Goal: Information Seeking & Learning: Learn about a topic

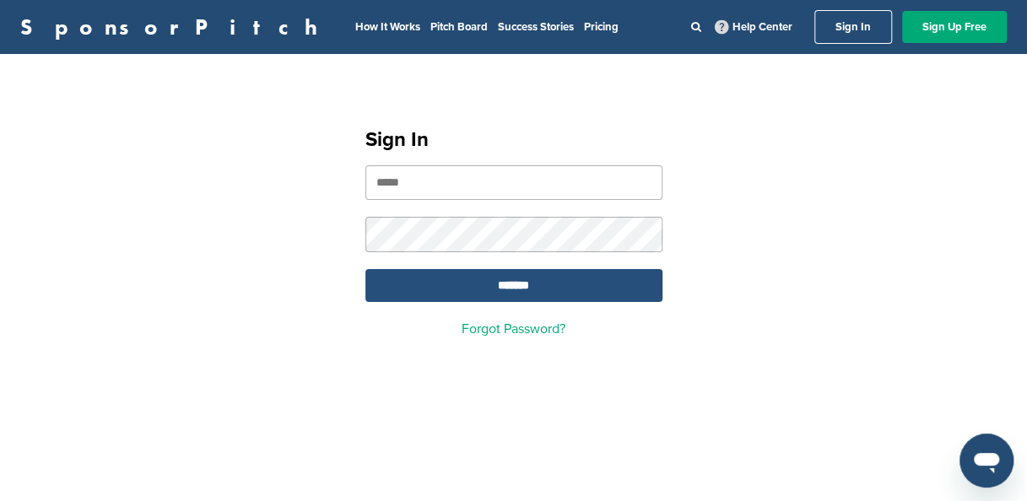
type input "**********"
click at [531, 287] on input "*******" at bounding box center [513, 285] width 297 height 33
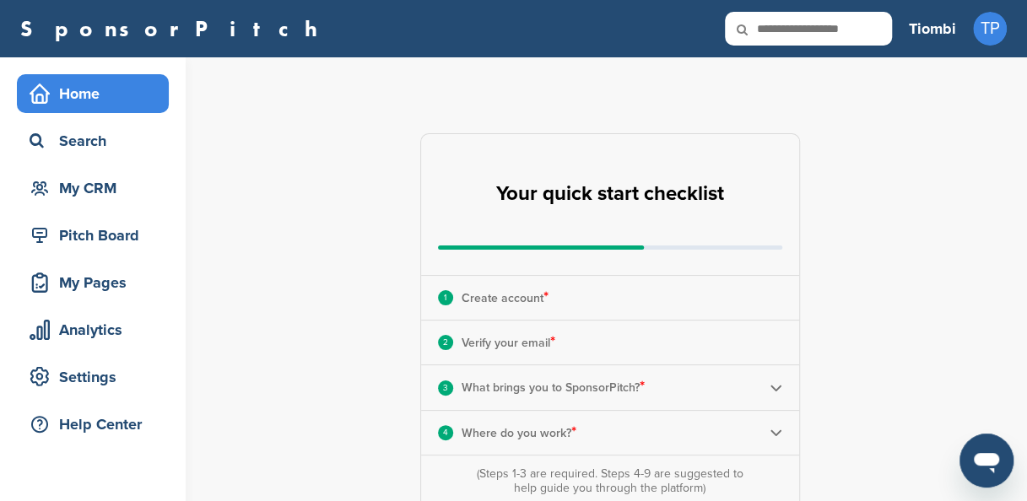
drag, startPoint x: 1024, startPoint y: 175, endPoint x: 1026, endPoint y: 214, distance: 38.8
click at [1026, 214] on html "This website uses cookies to improve your experience. By using the site, you ag…" at bounding box center [513, 250] width 1027 height 501
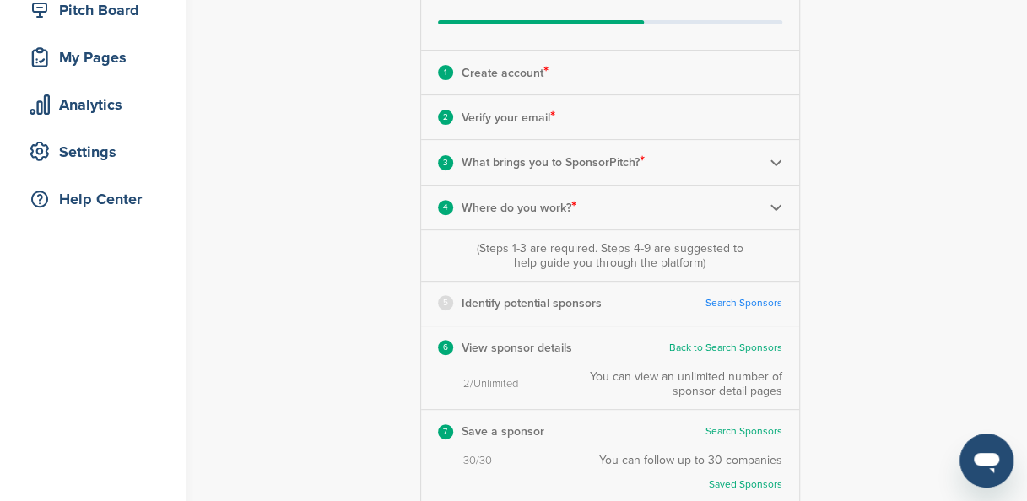
scroll to position [227, 0]
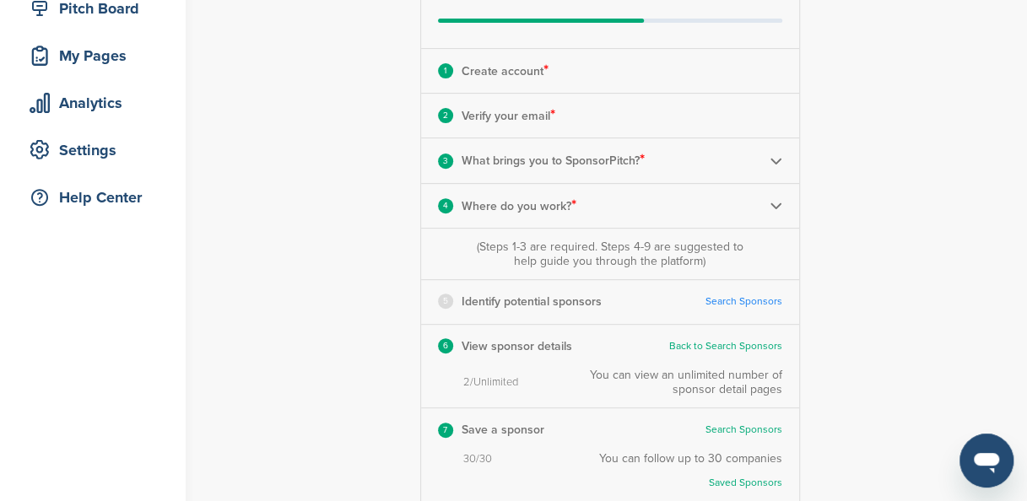
click at [769, 157] on img at bounding box center [775, 160] width 13 height 13
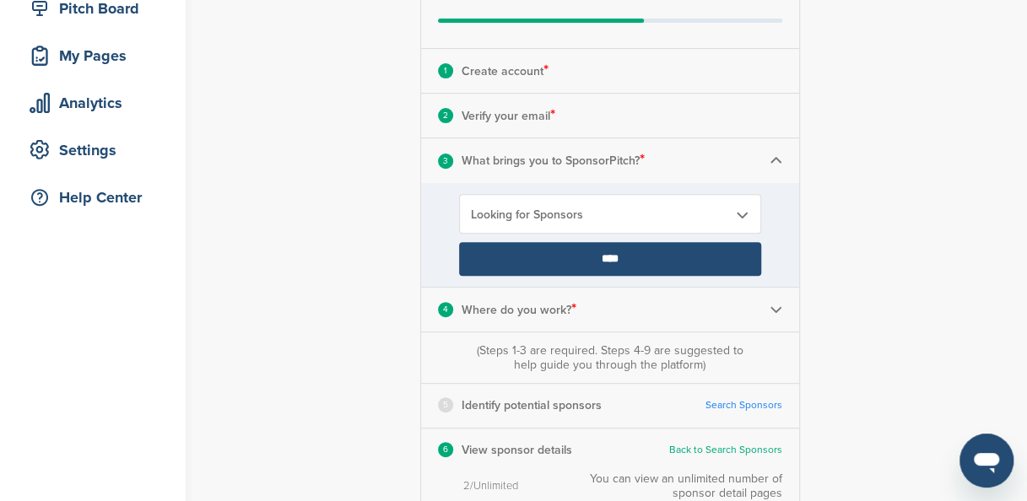
click at [623, 258] on input "****" at bounding box center [610, 259] width 302 height 34
click at [670, 265] on input "****" at bounding box center [610, 259] width 302 height 34
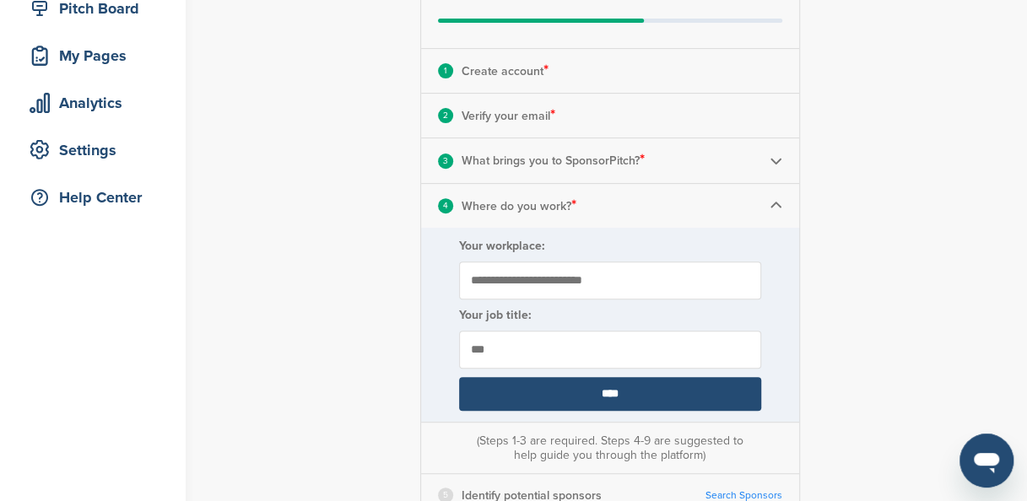
click at [654, 395] on input "****" at bounding box center [610, 394] width 302 height 34
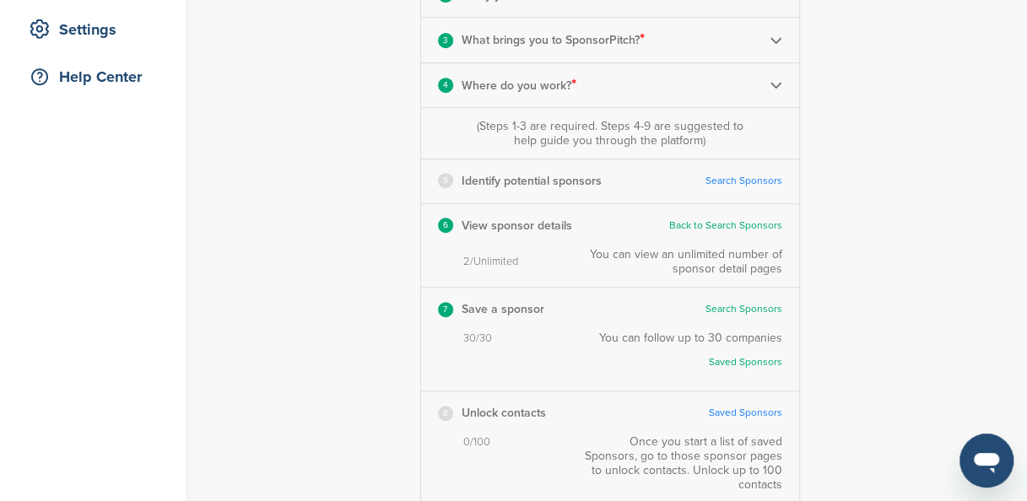
scroll to position [351, 0]
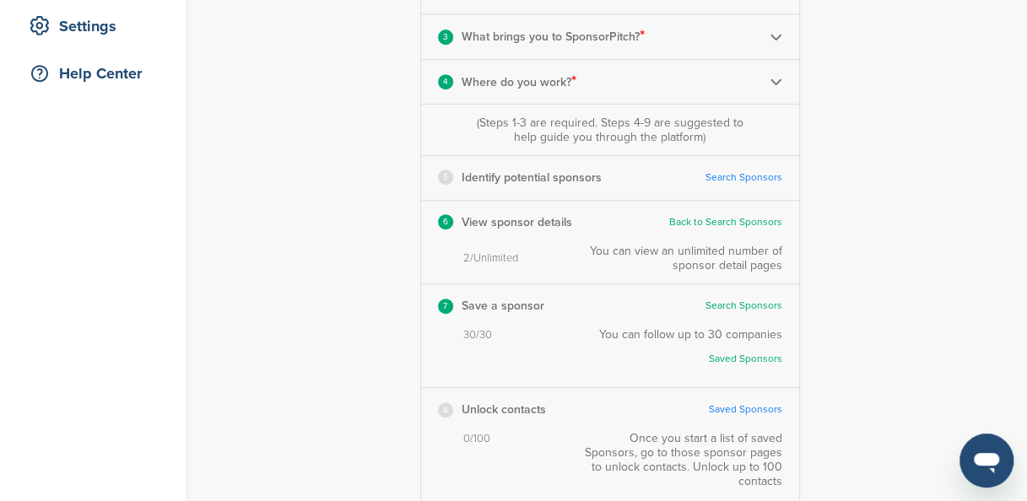
click at [749, 176] on link "Search Sponsors" at bounding box center [743, 177] width 77 height 13
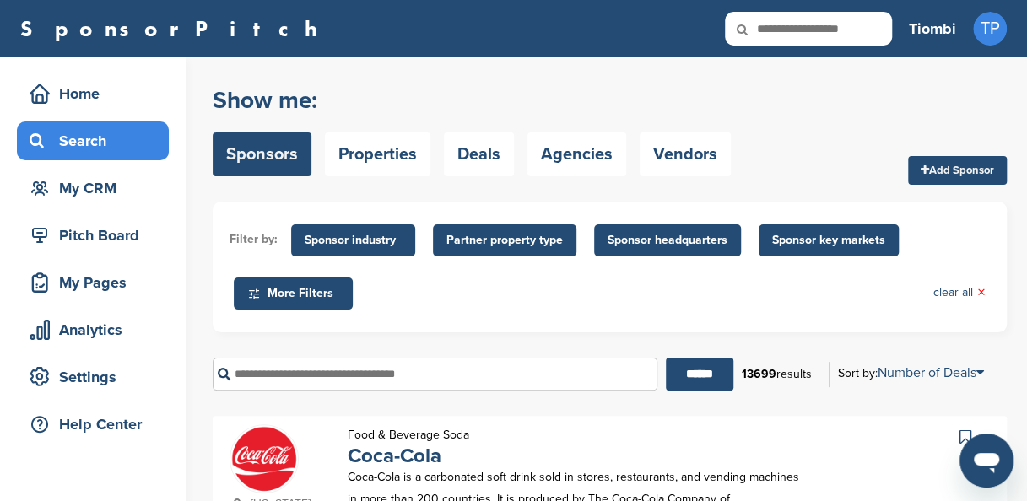
click at [660, 240] on span "Sponsor headquarters" at bounding box center [667, 240] width 120 height 19
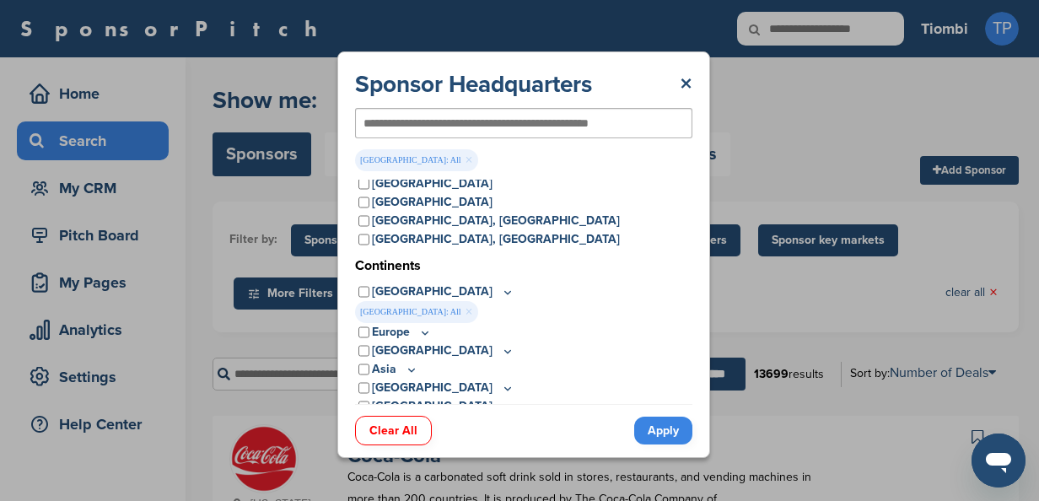
scroll to position [100, 0]
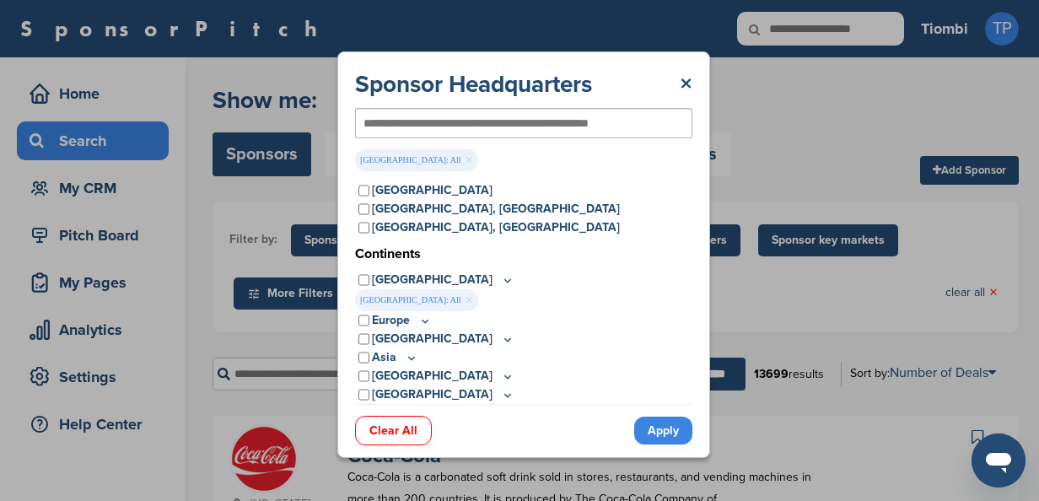
click at [668, 432] on link "Apply" at bounding box center [663, 431] width 58 height 28
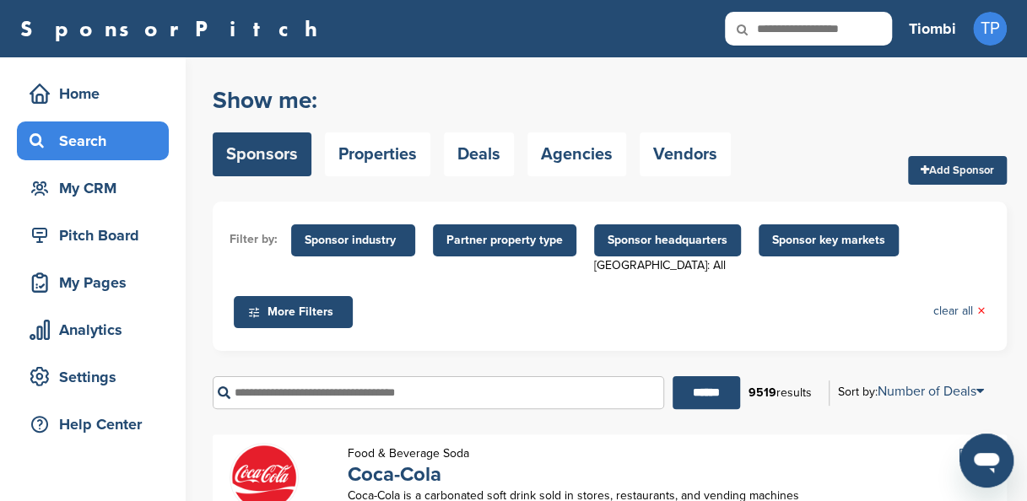
click at [636, 245] on span "Sponsor headquarters" at bounding box center [667, 240] width 120 height 19
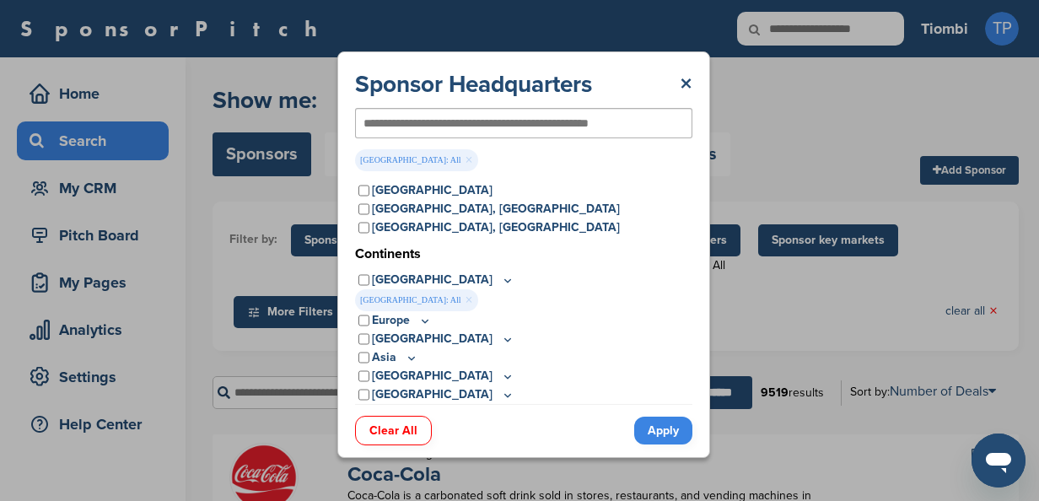
click at [483, 127] on input "text" at bounding box center [497, 123] width 266 height 15
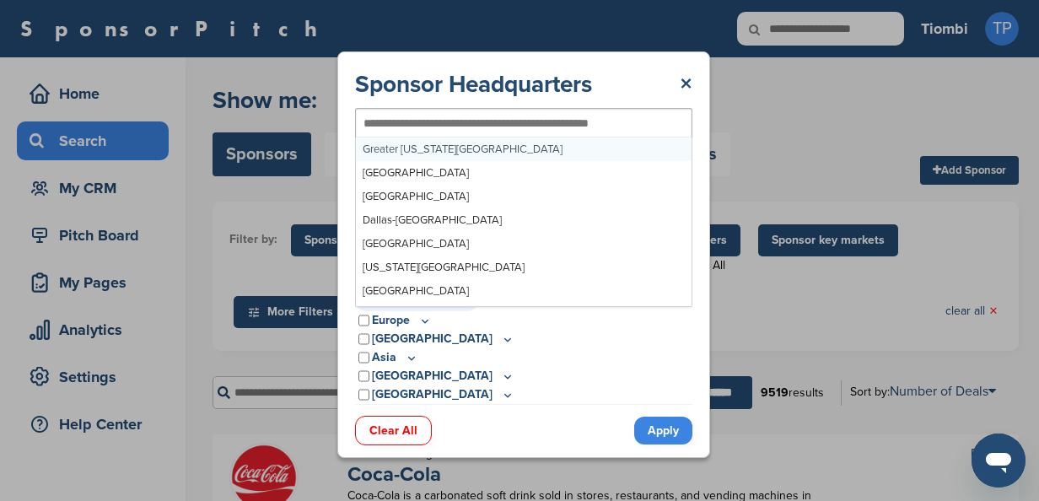
click at [483, 127] on input "text" at bounding box center [497, 123] width 266 height 15
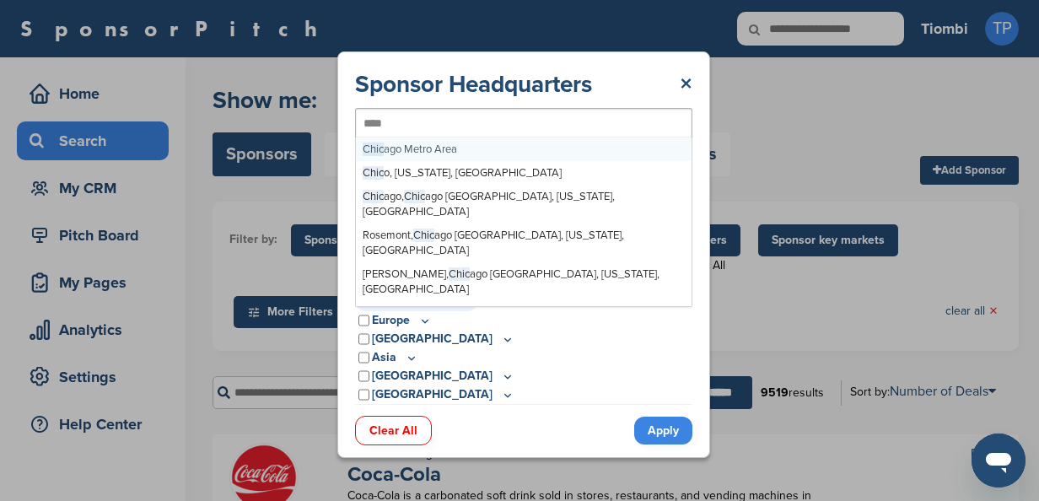
type input "*****"
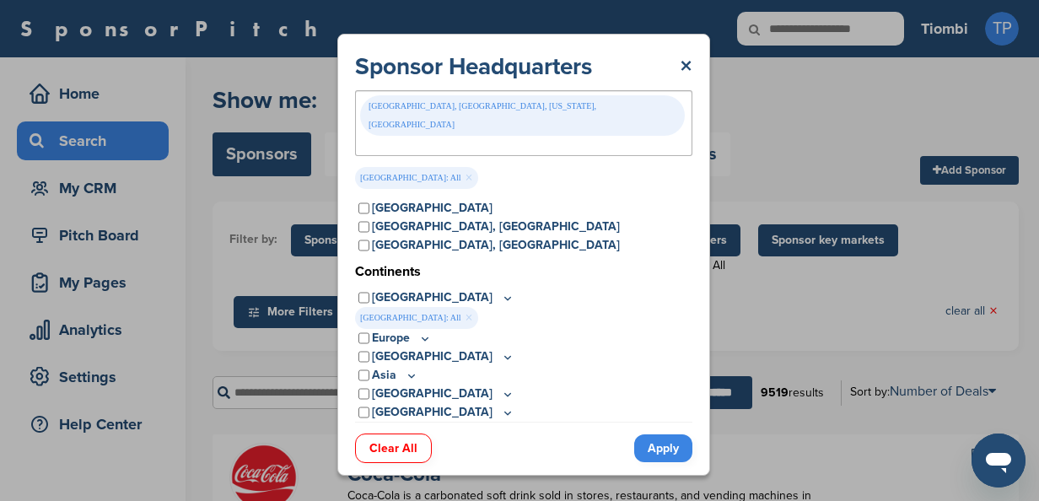
click at [650, 434] on link "Apply" at bounding box center [663, 448] width 58 height 28
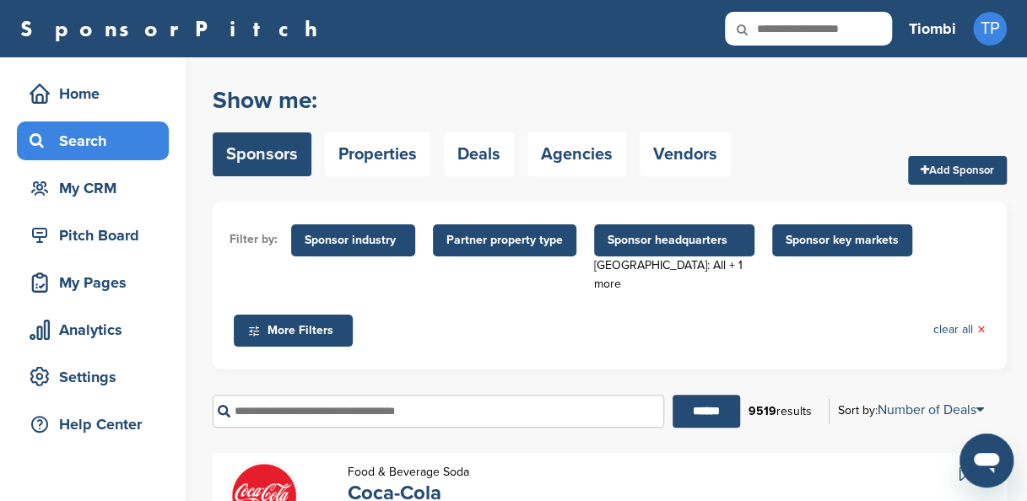
click at [658, 246] on span "Sponsor headquarters" at bounding box center [673, 240] width 133 height 19
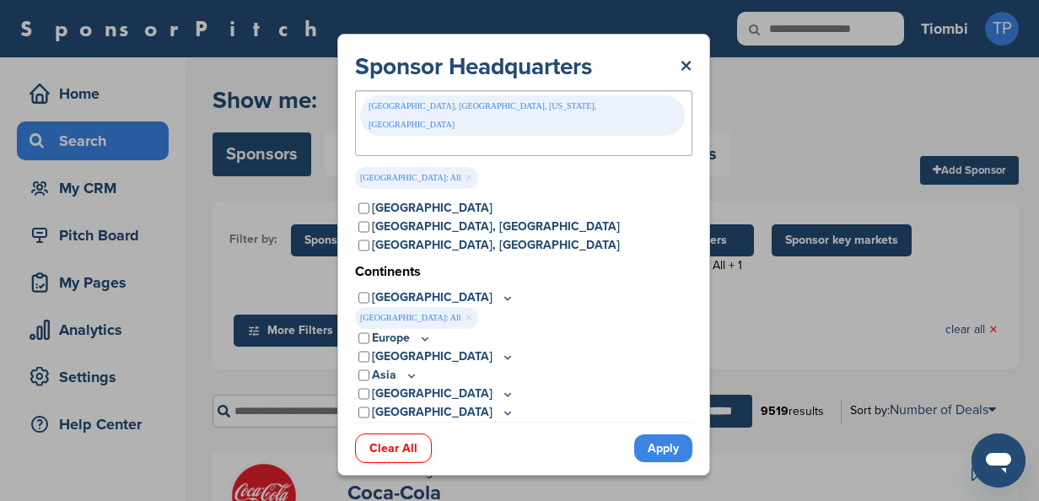
scroll to position [0, 0]
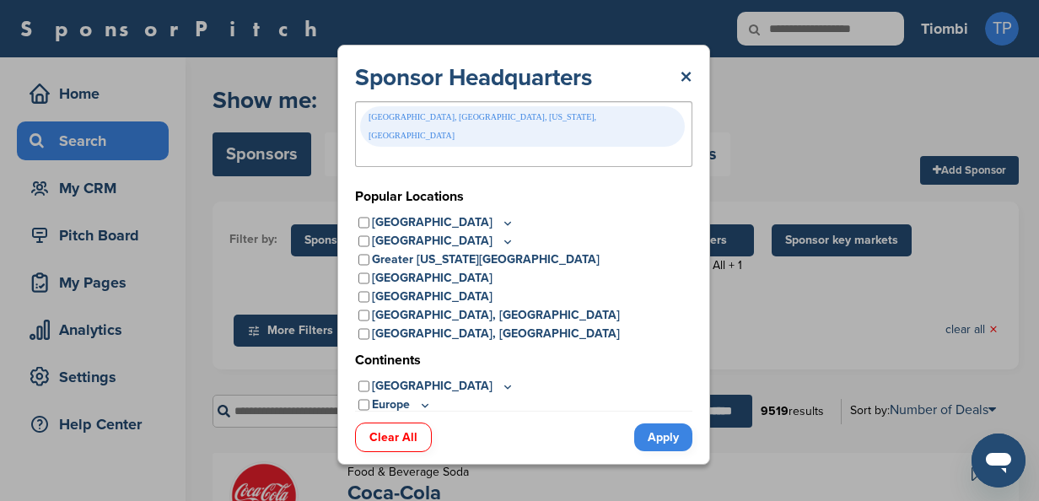
click at [653, 424] on link "Apply" at bounding box center [663, 438] width 58 height 28
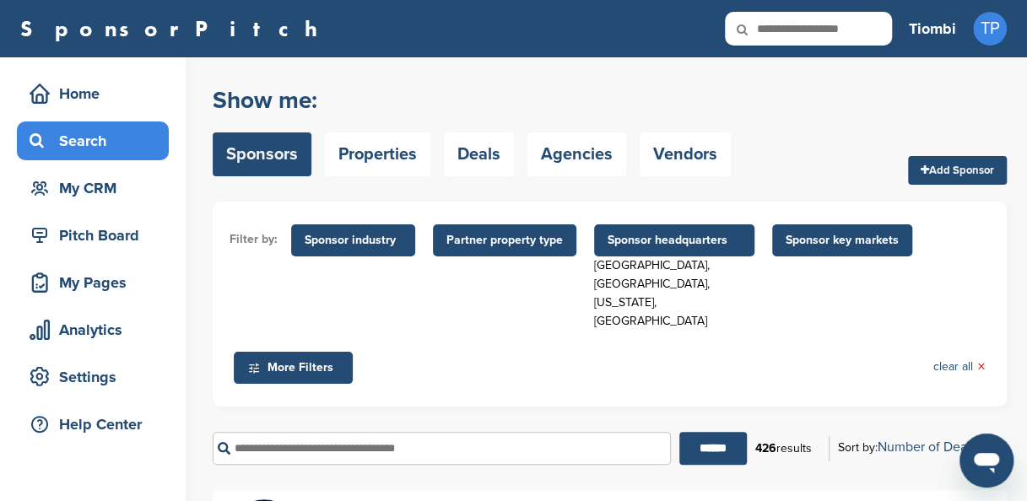
click at [828, 248] on span "Sponsor key markets" at bounding box center [841, 240] width 113 height 19
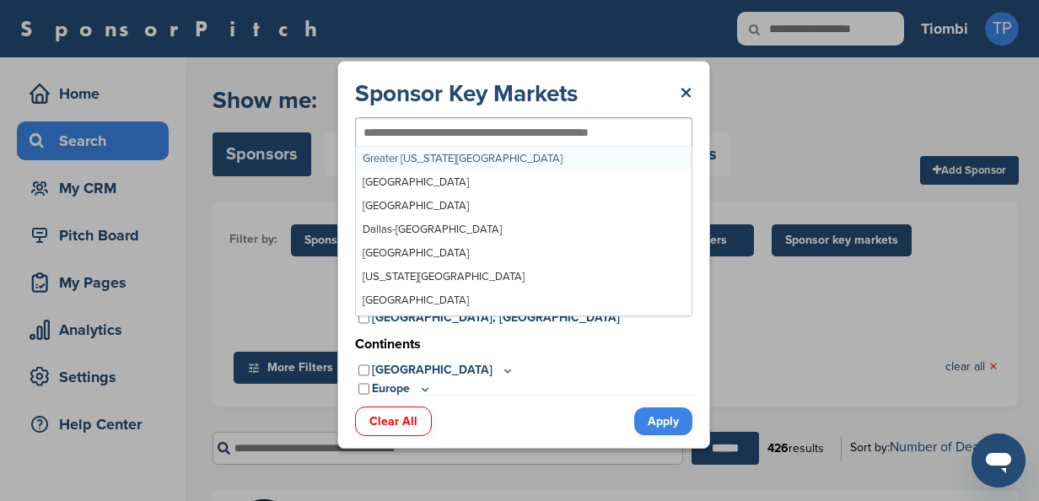
click at [486, 132] on input "text" at bounding box center [497, 132] width 266 height 15
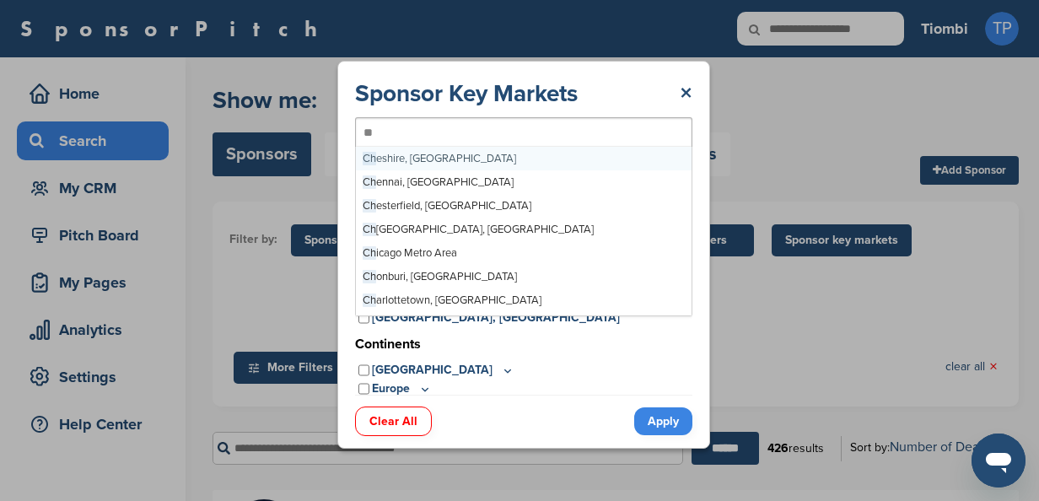
type input "***"
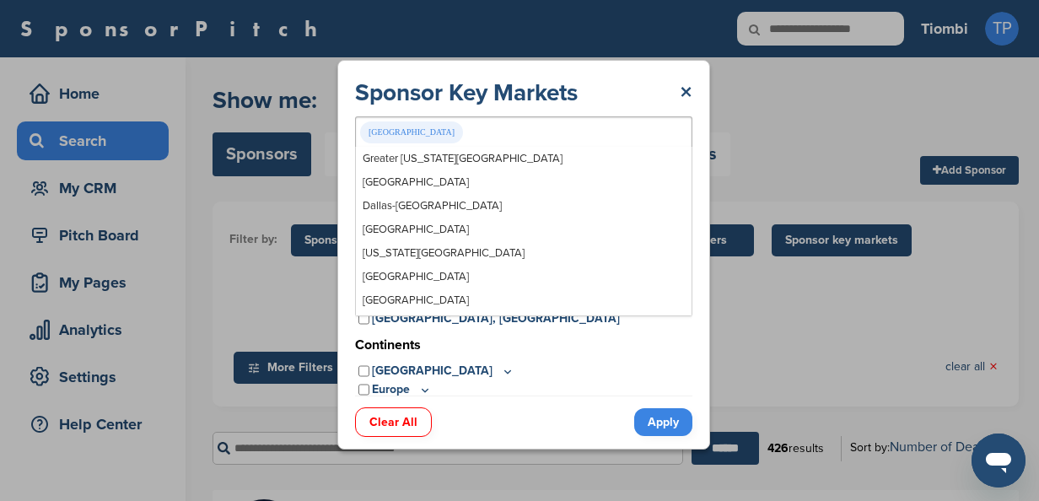
scroll to position [4579, 0]
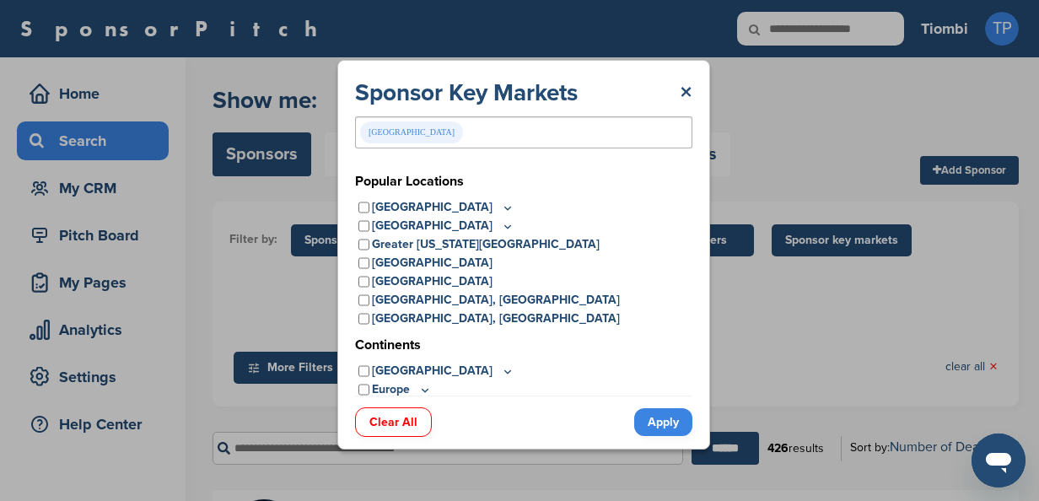
click at [659, 421] on link "Apply" at bounding box center [663, 422] width 58 height 28
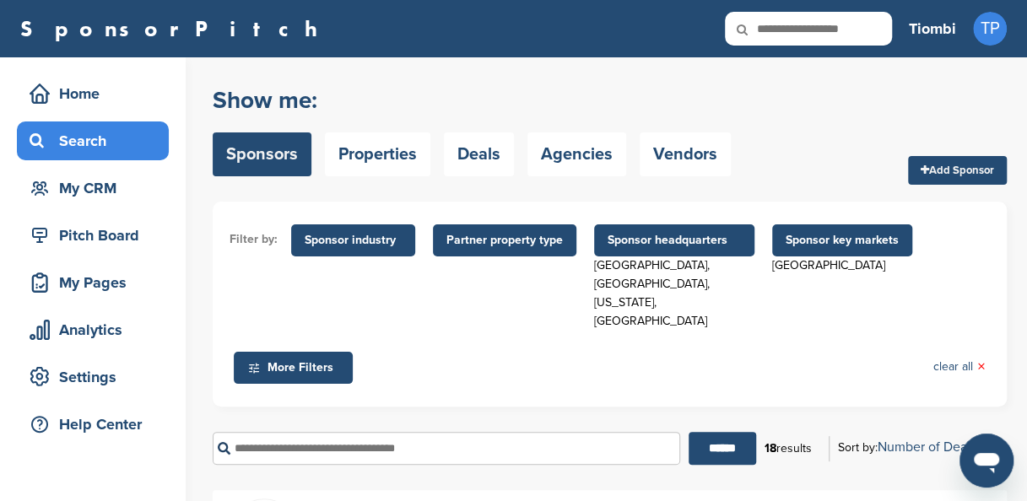
click at [376, 241] on span "Sponsor industry" at bounding box center [353, 240] width 97 height 19
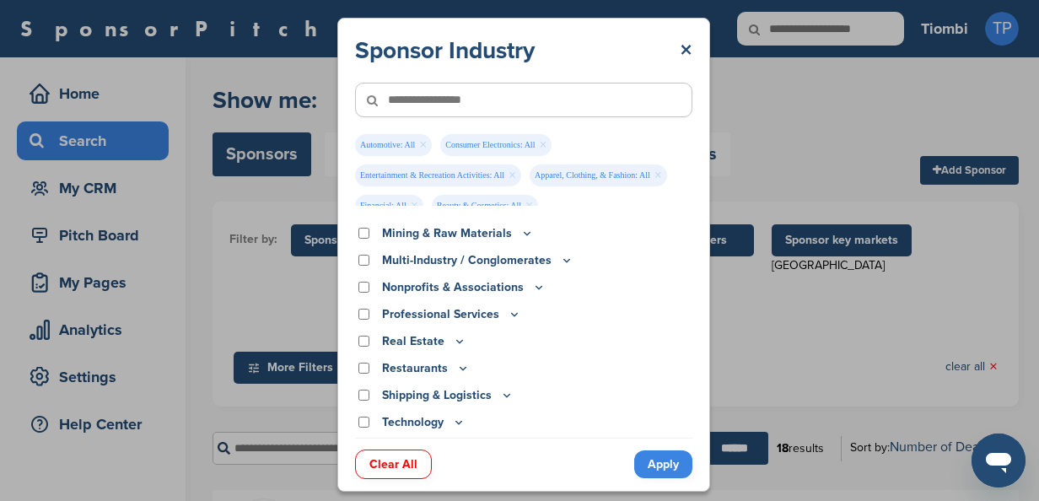
scroll to position [688, 0]
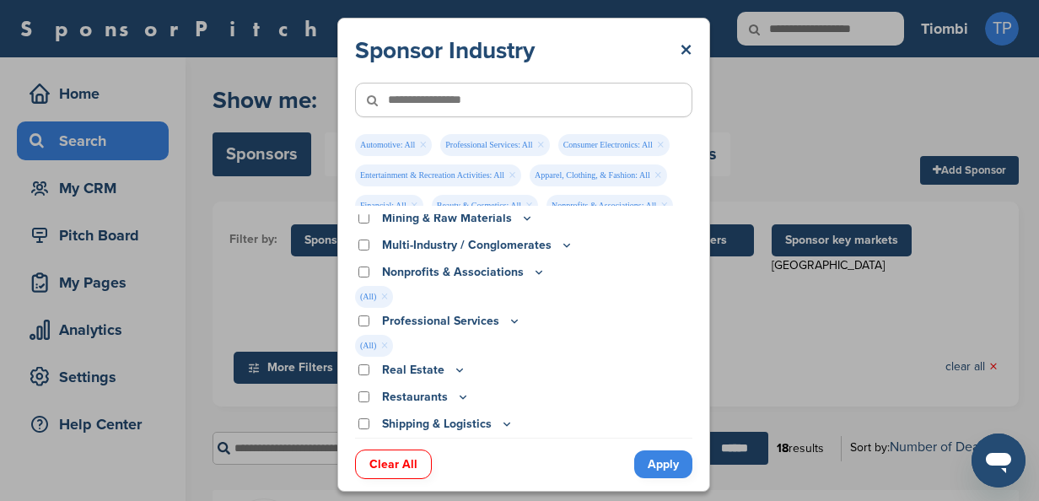
click at [370, 370] on div "Real Estate" at bounding box center [523, 370] width 337 height 19
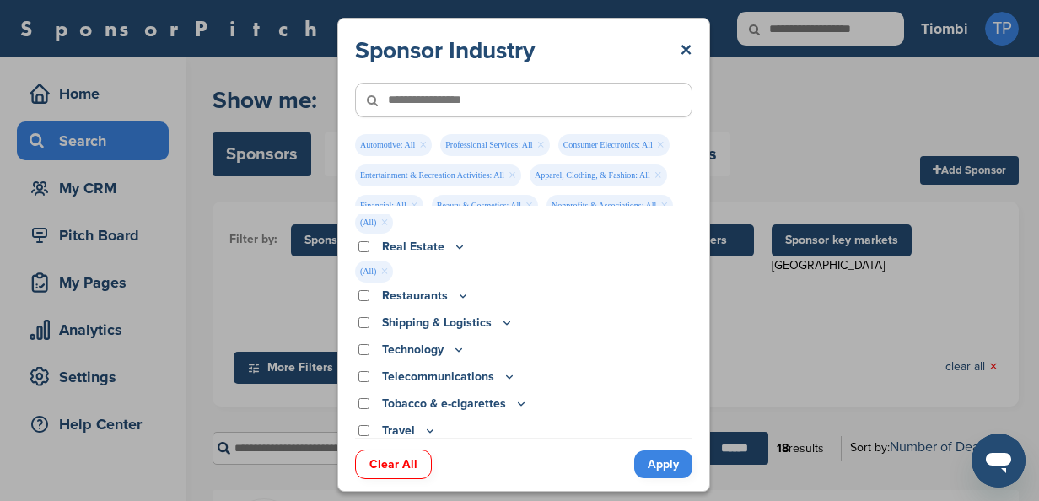
scroll to position [818, 0]
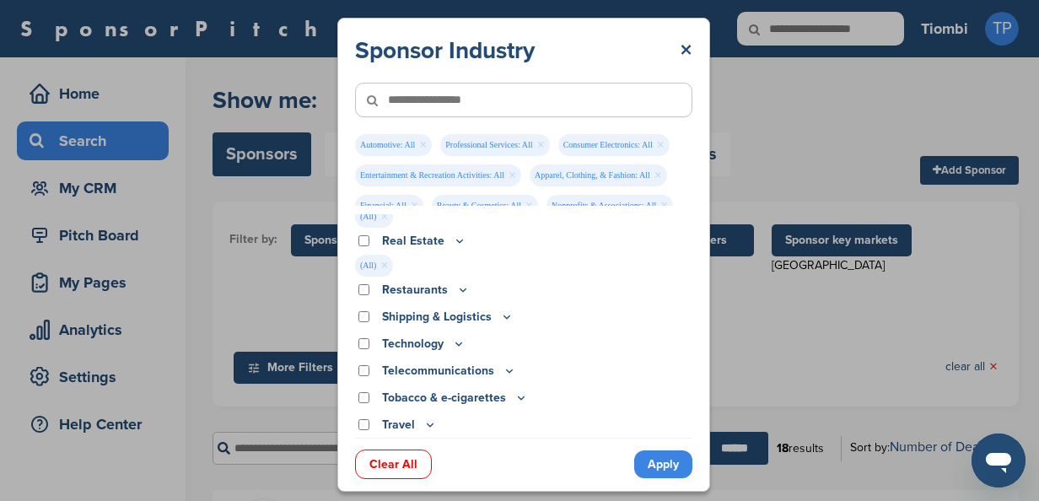
click at [655, 468] on link "Apply" at bounding box center [663, 464] width 58 height 28
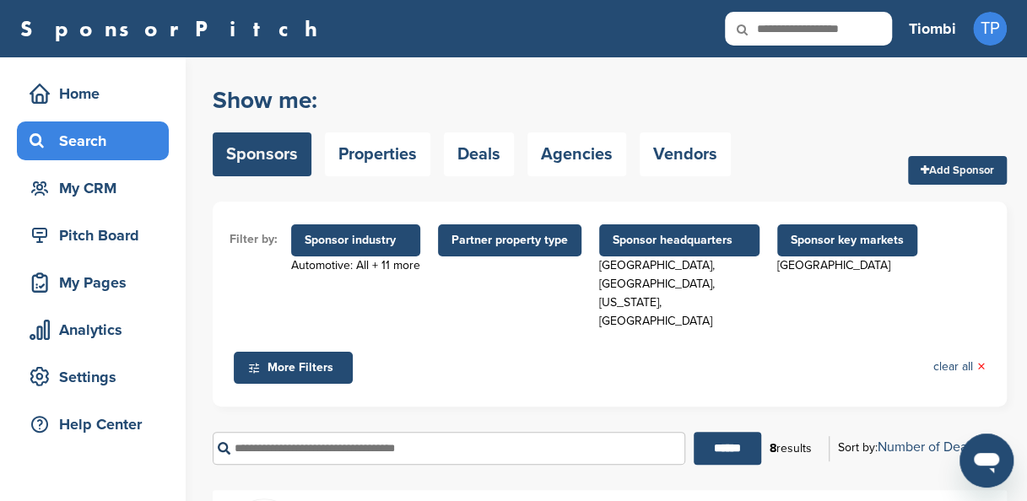
click at [504, 240] on span "Partner property type" at bounding box center [509, 240] width 116 height 19
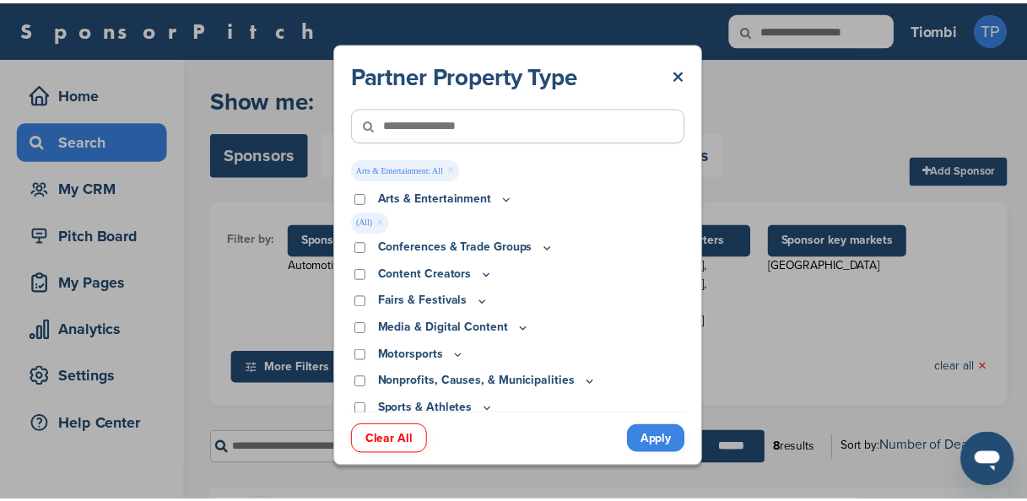
scroll to position [36, 0]
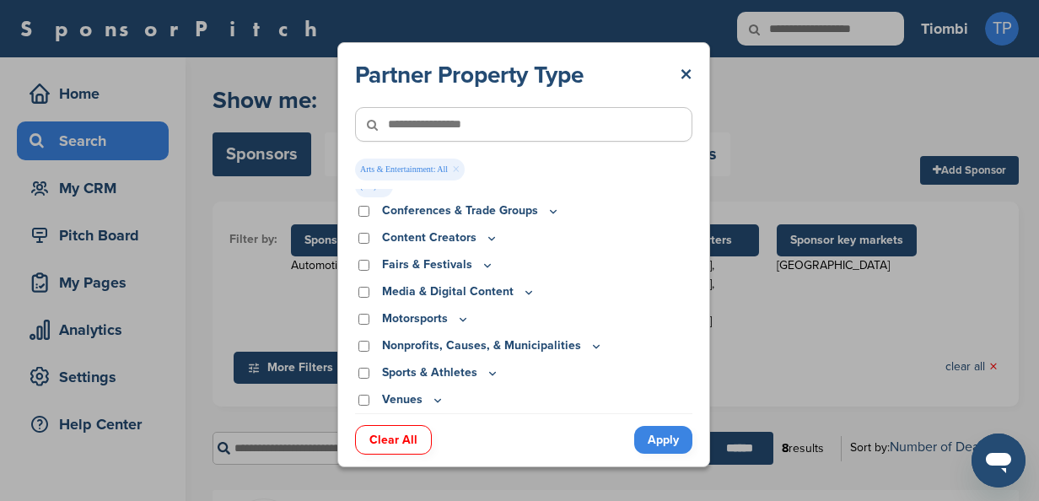
click at [668, 443] on link "Apply" at bounding box center [663, 440] width 58 height 28
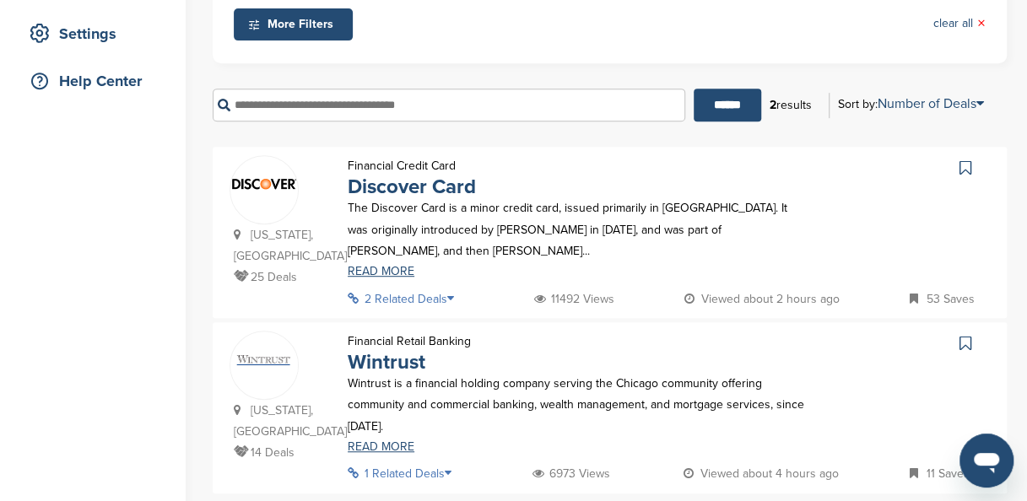
scroll to position [346, 0]
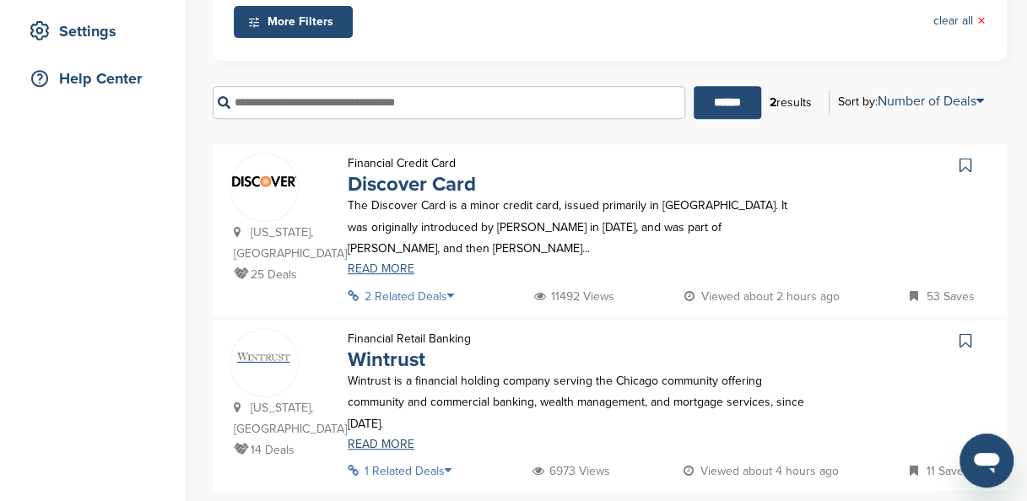
click at [390, 263] on link "READ MORE" at bounding box center [578, 269] width 461 height 12
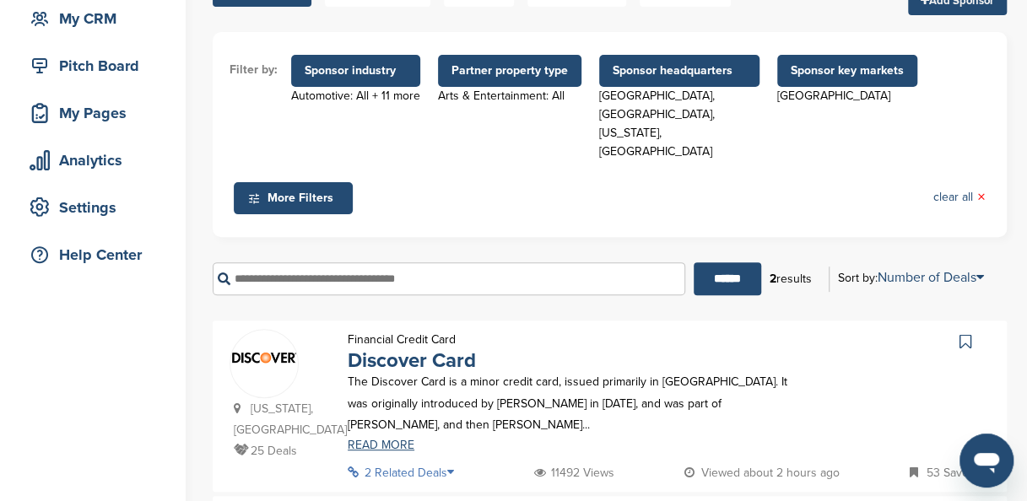
scroll to position [166, 0]
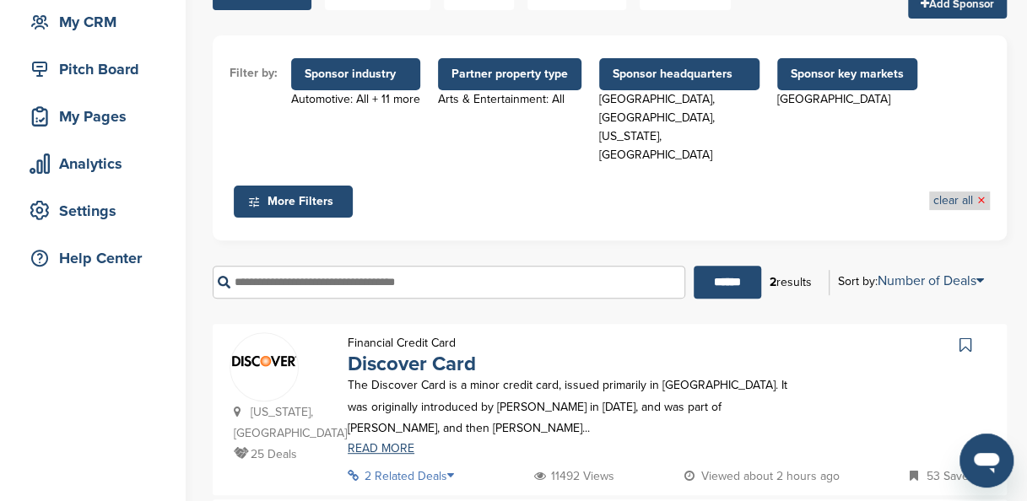
click at [929, 192] on li "clear all ×" at bounding box center [959, 201] width 61 height 19
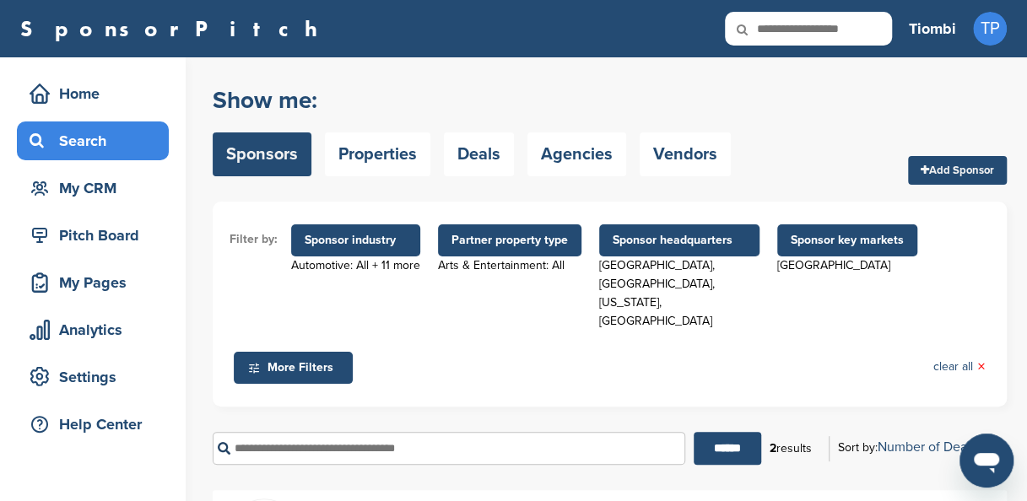
scroll to position [2, 0]
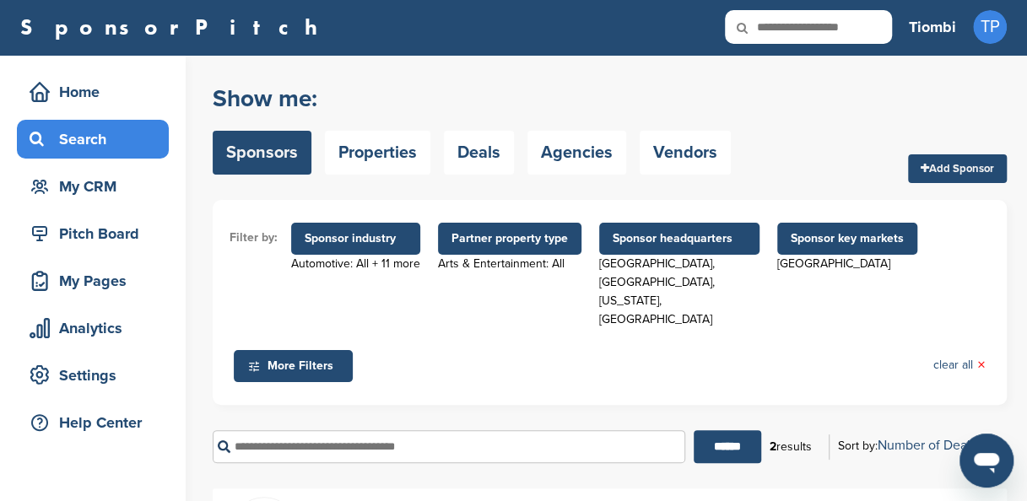
click at [531, 239] on span "Partner property type" at bounding box center [509, 238] width 116 height 19
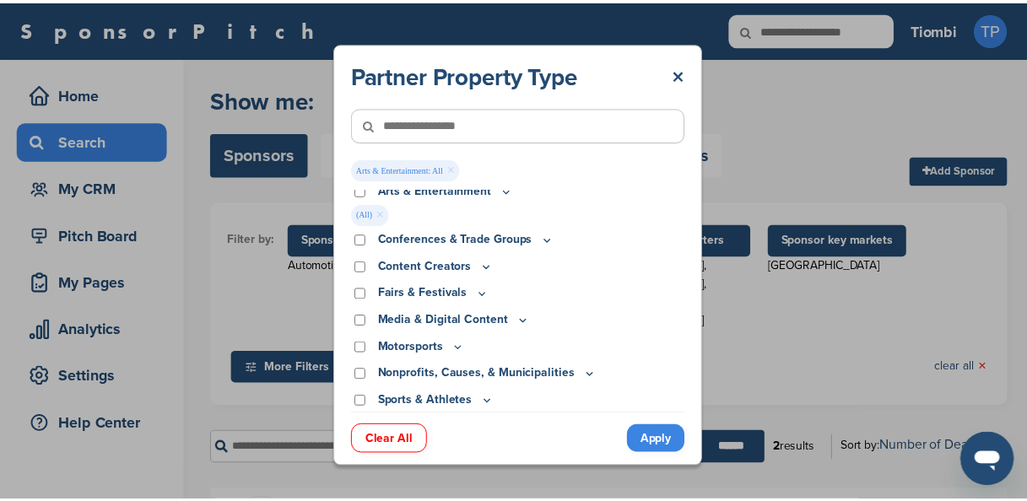
scroll to position [0, 0]
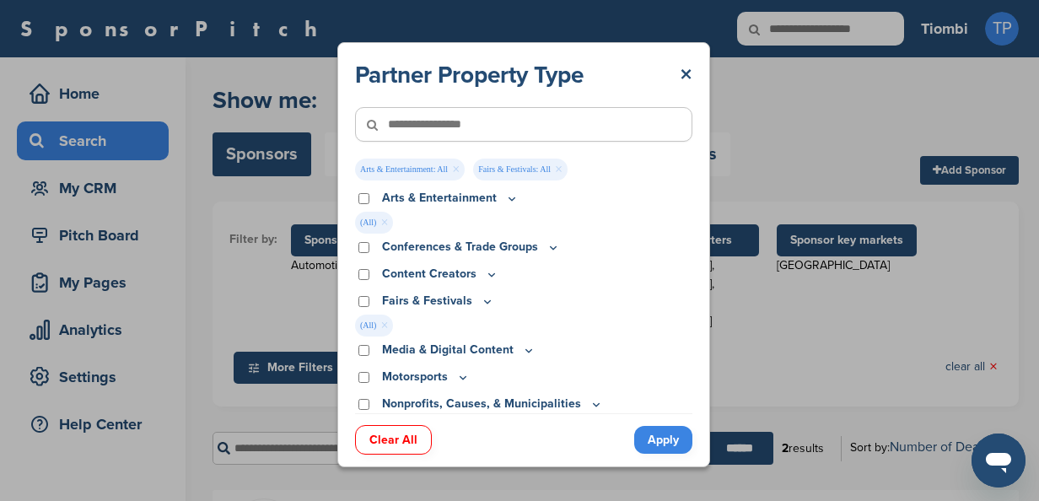
click at [659, 440] on link "Apply" at bounding box center [663, 440] width 58 height 28
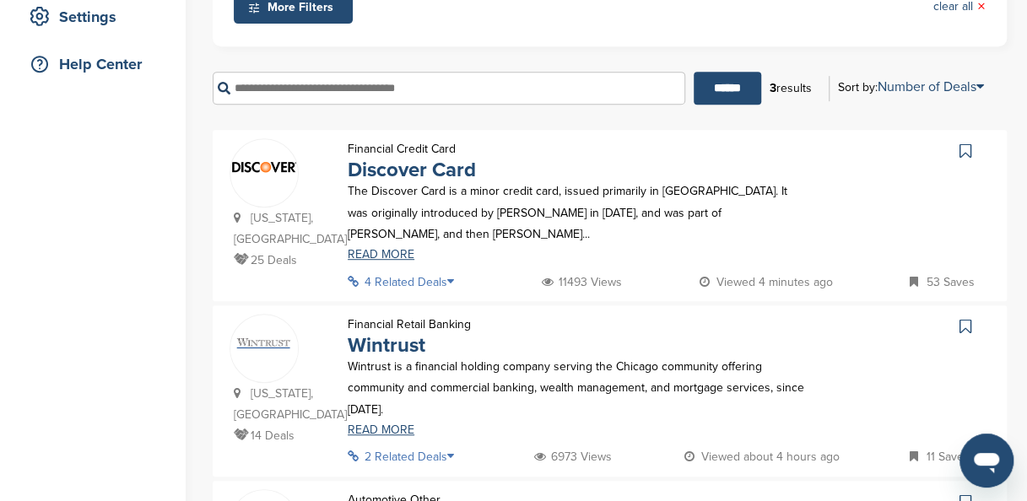
scroll to position [367, 0]
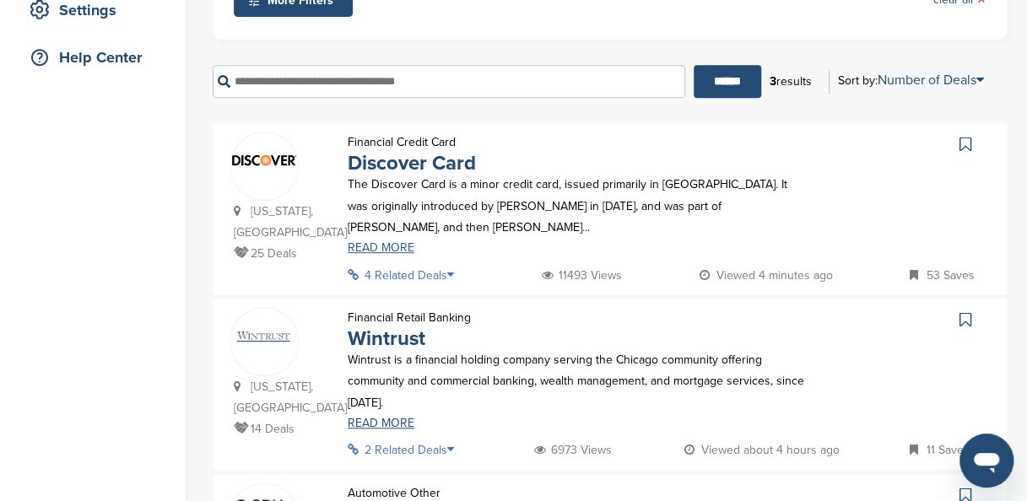
click at [381, 242] on link "READ MORE" at bounding box center [578, 248] width 461 height 12
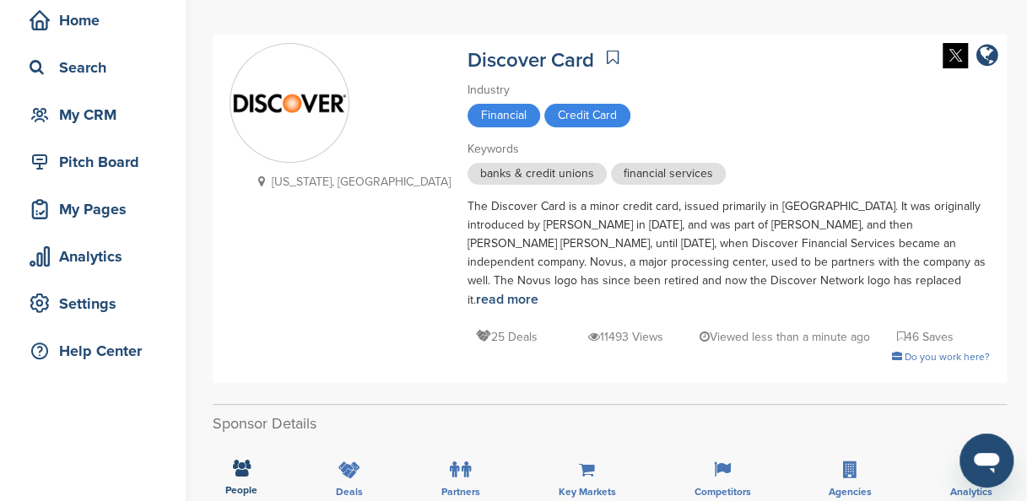
scroll to position [76, 0]
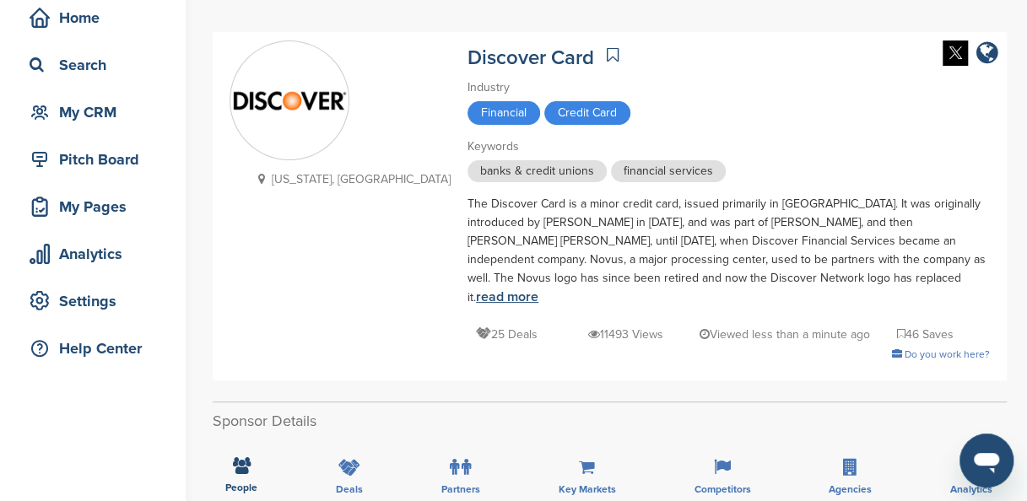
click at [538, 289] on link "read more" at bounding box center [507, 297] width 62 height 17
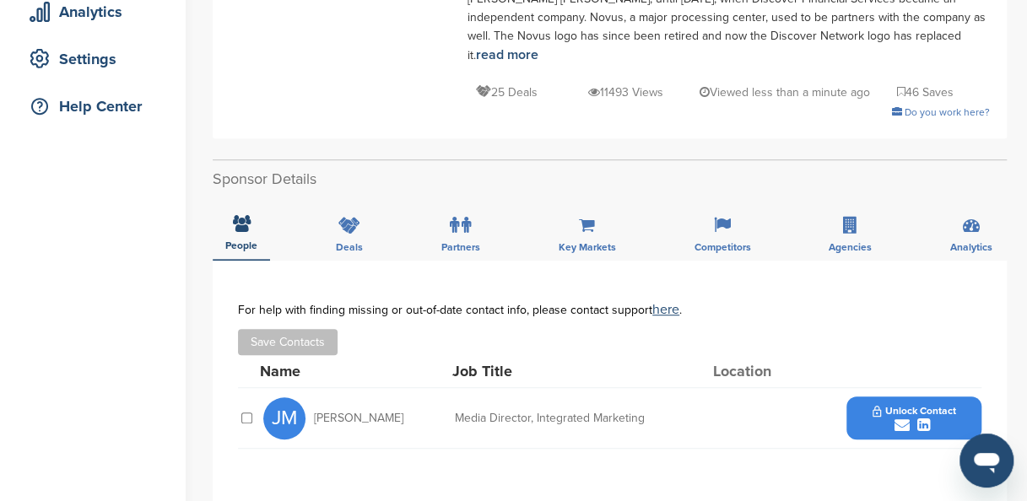
scroll to position [320, 0]
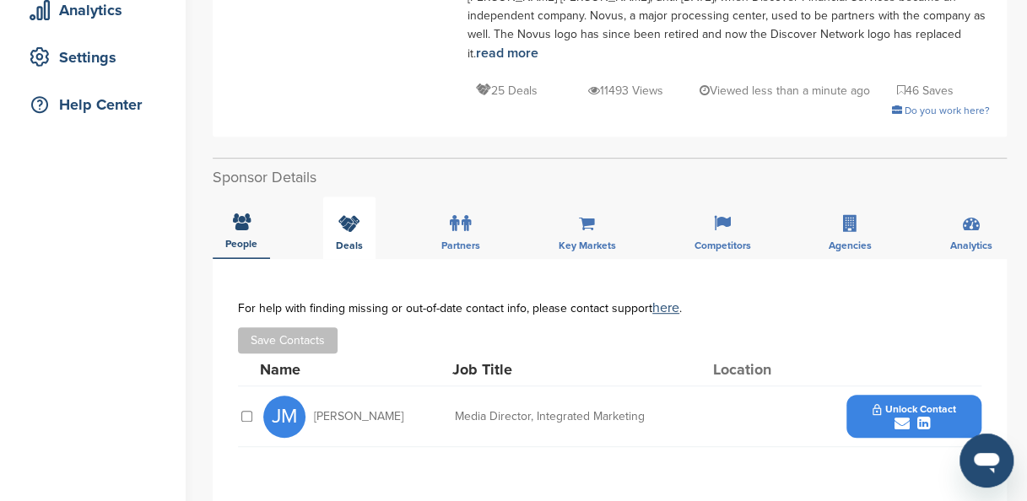
click at [349, 197] on div "Deals" at bounding box center [349, 228] width 52 height 62
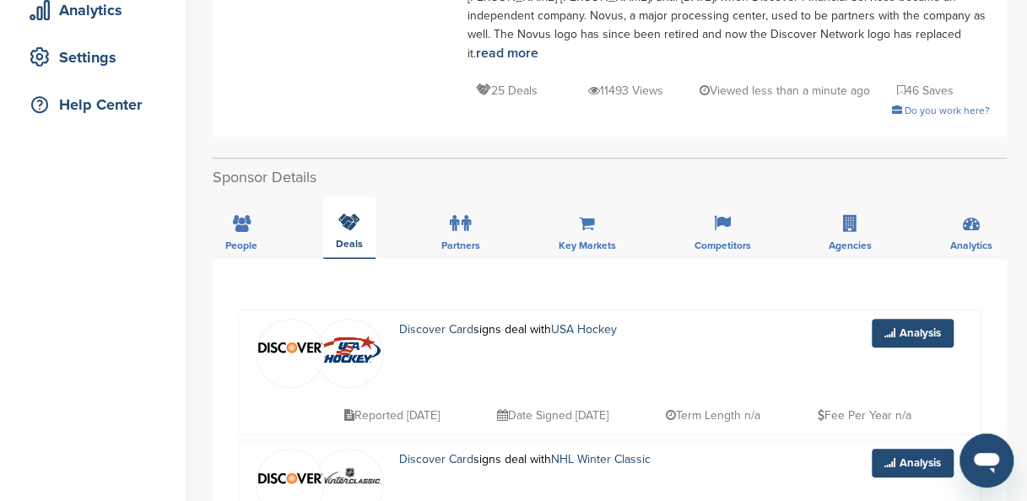
click at [349, 197] on div "Deals" at bounding box center [349, 228] width 52 height 62
click at [618, 205] on div "Key Markets" at bounding box center [586, 228] width 83 height 62
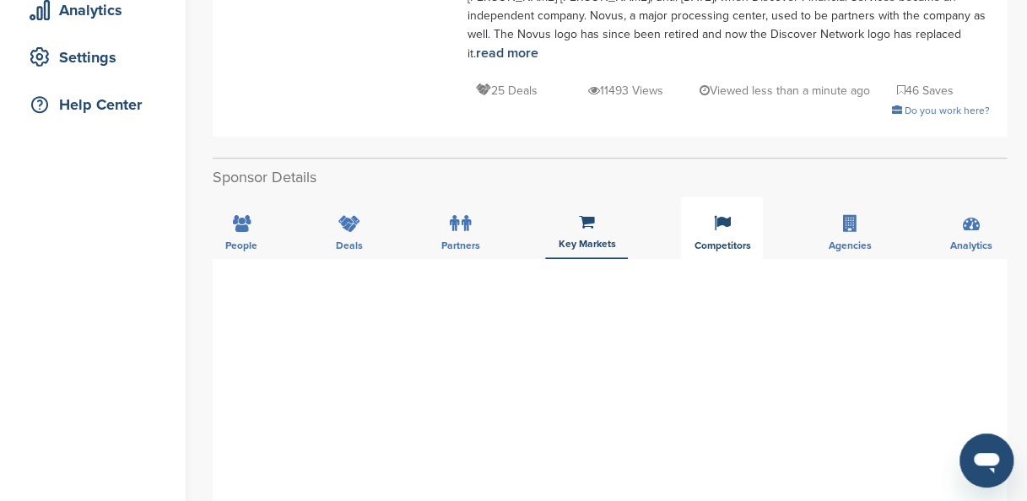
click at [724, 197] on div "Competitors" at bounding box center [722, 228] width 82 height 62
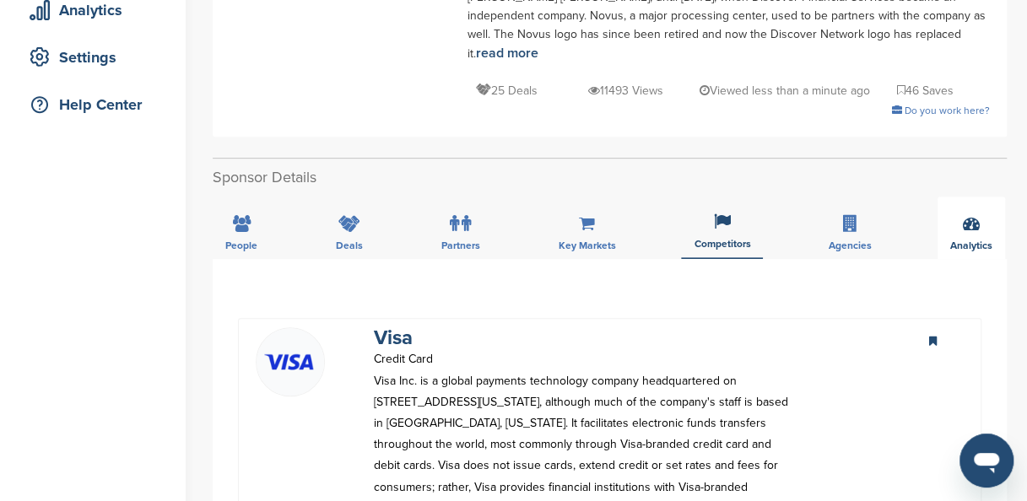
click at [257, 240] on span "Analytics" at bounding box center [241, 245] width 32 height 10
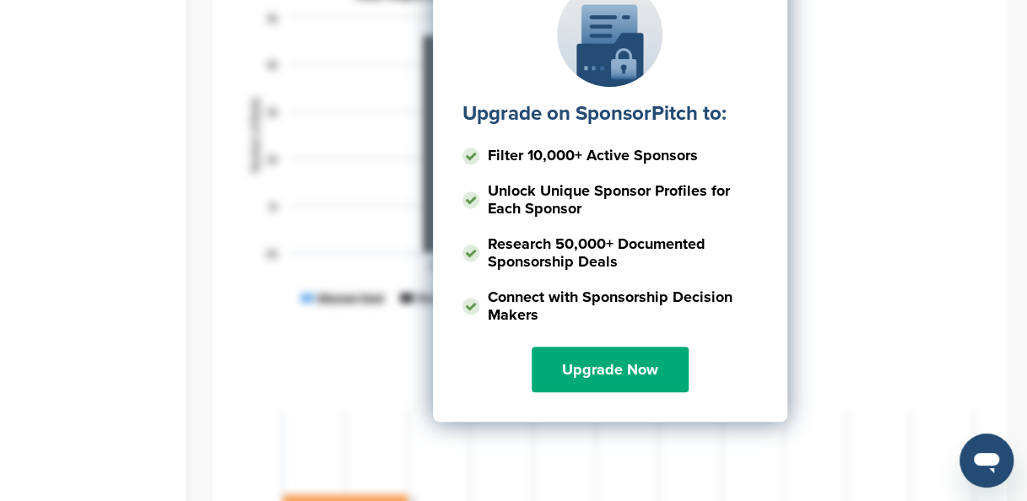
scroll to position [719, 0]
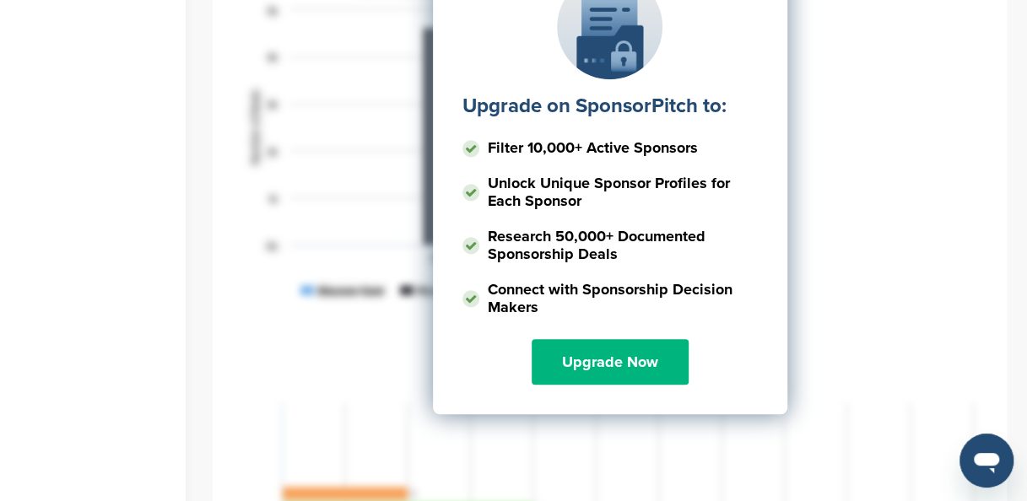
click at [610, 339] on link "Upgrade Now" at bounding box center [609, 362] width 157 height 46
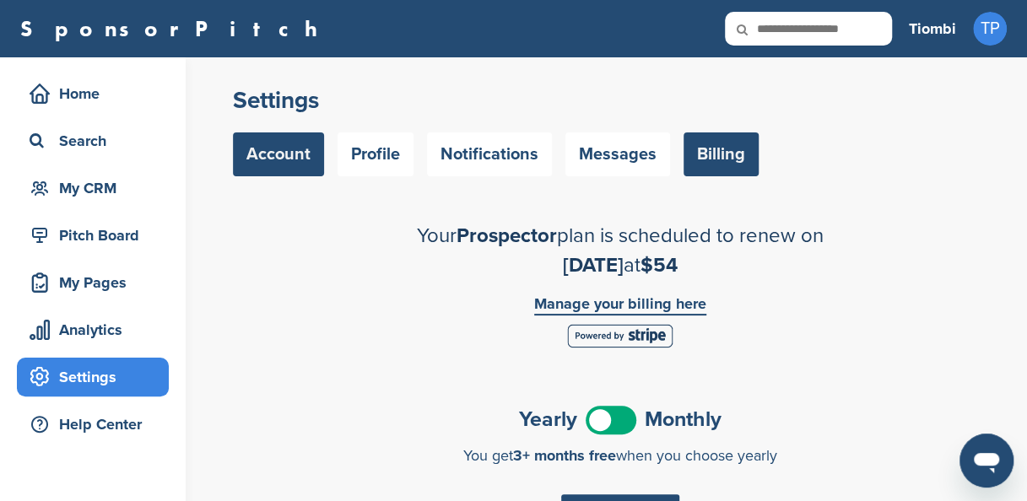
click at [269, 156] on link "Account" at bounding box center [278, 154] width 91 height 44
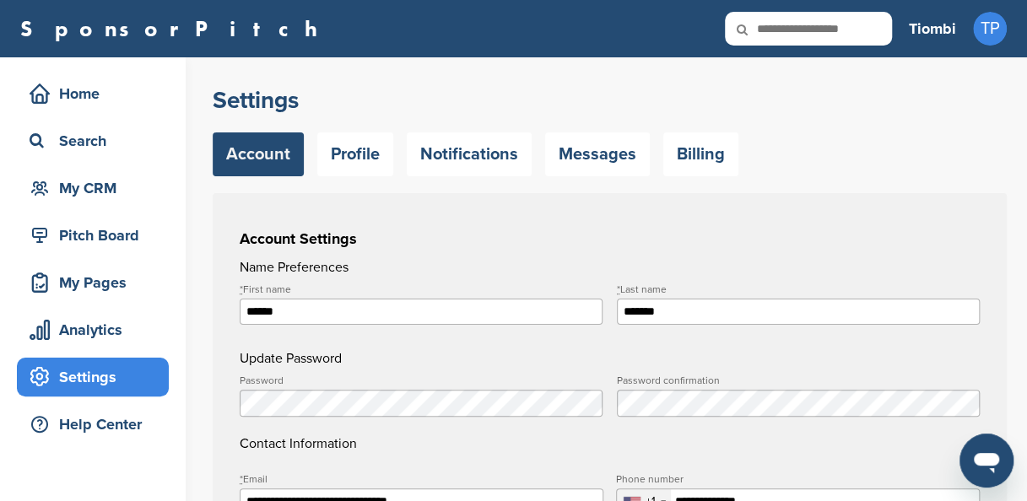
click at [89, 93] on div "Home" at bounding box center [96, 93] width 143 height 30
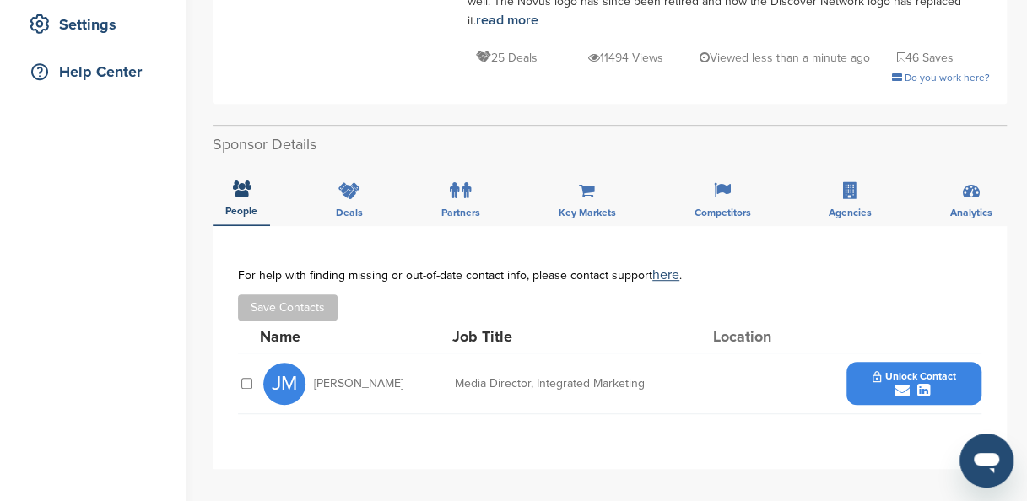
scroll to position [354, 0]
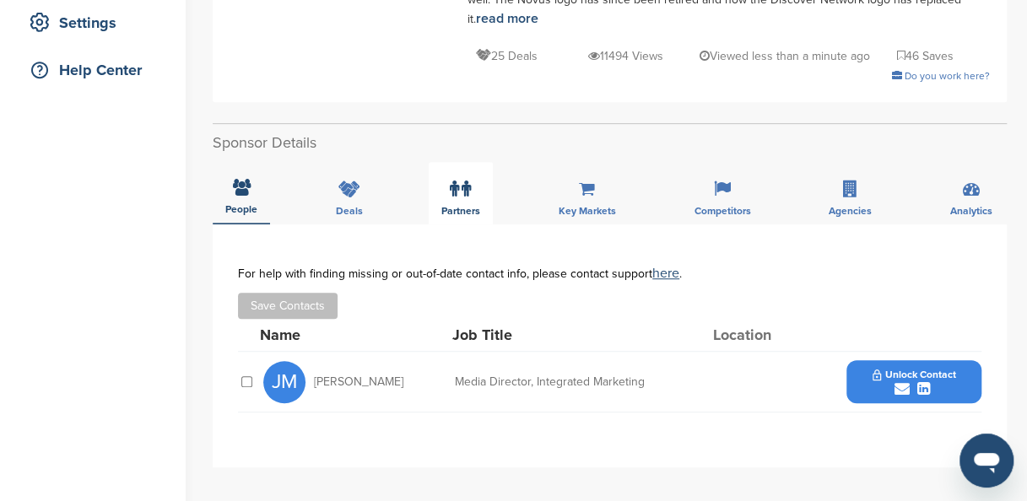
click at [452, 172] on label at bounding box center [460, 189] width 21 height 34
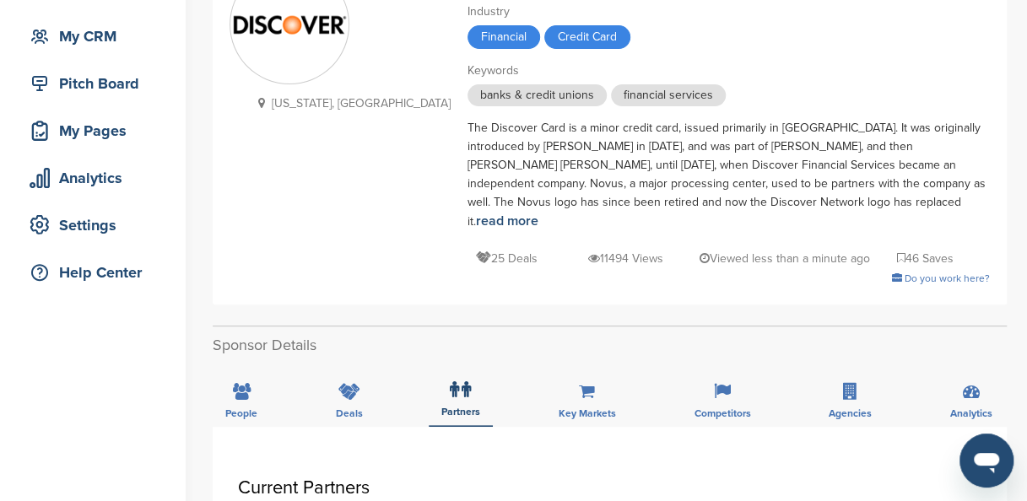
scroll to position [147, 0]
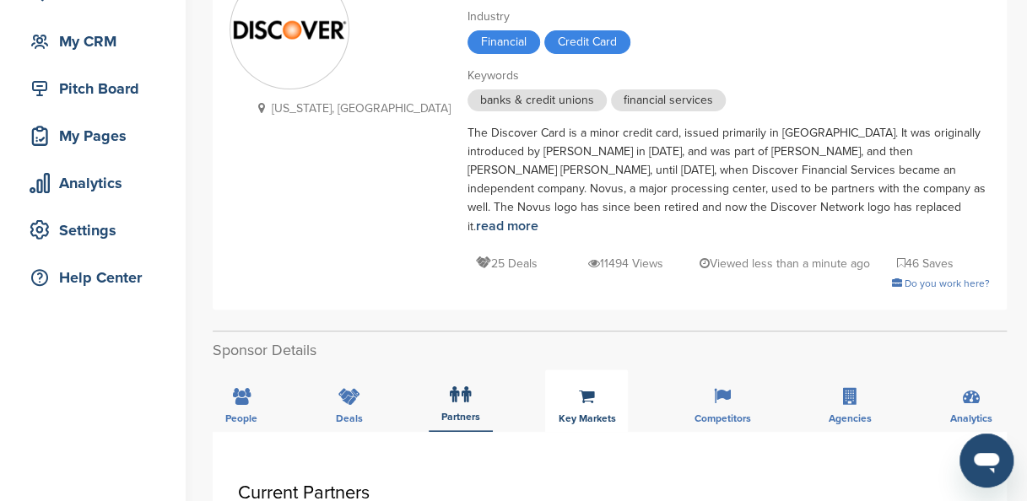
click at [584, 388] on icon at bounding box center [587, 396] width 16 height 17
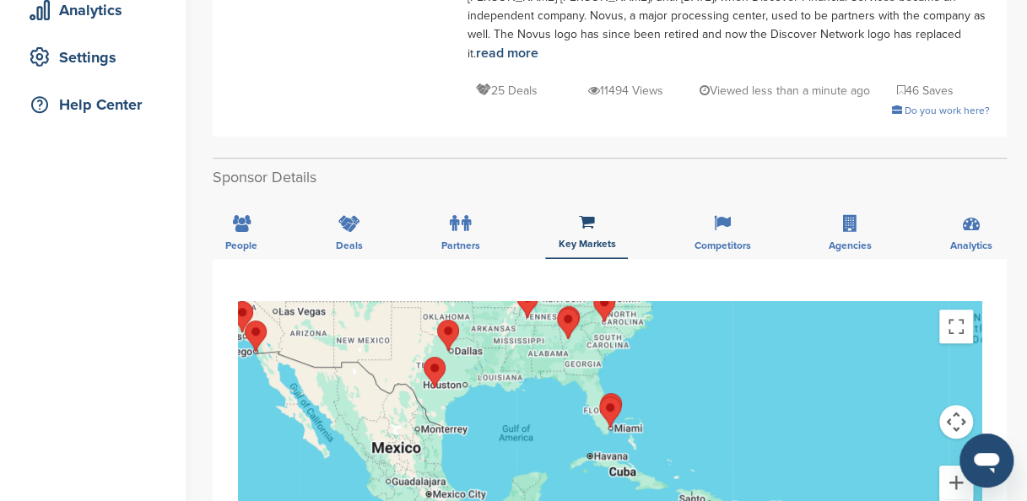
scroll to position [272, 0]
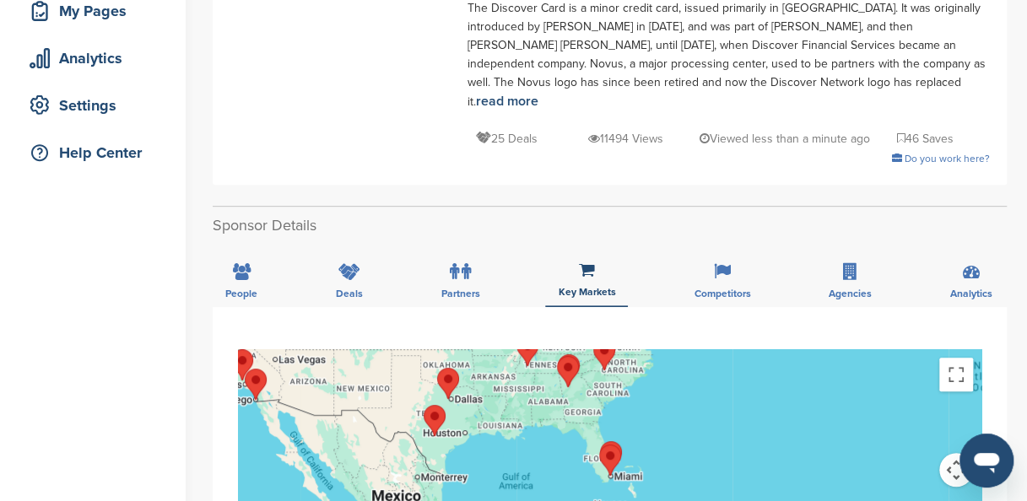
click at [346, 263] on icon at bounding box center [349, 271] width 22 height 17
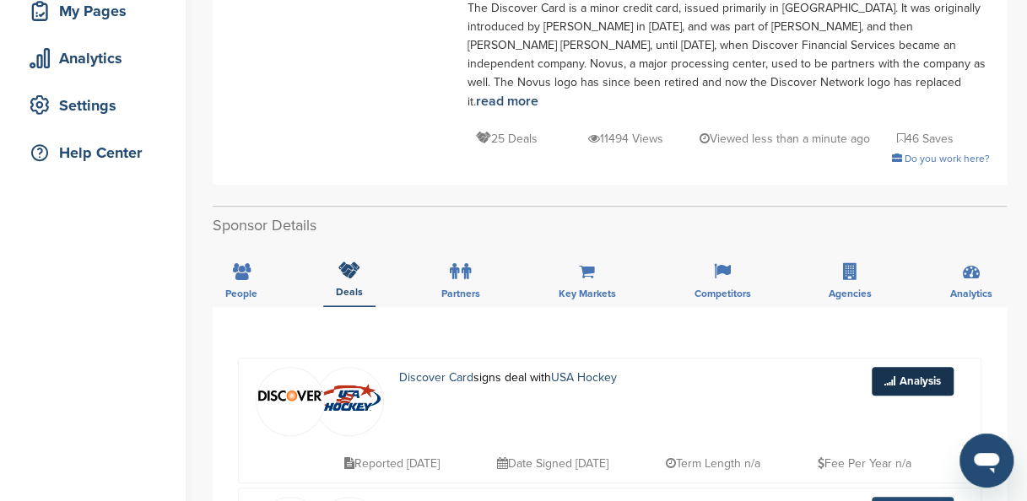
click at [893, 367] on link "Analysis" at bounding box center [912, 381] width 82 height 29
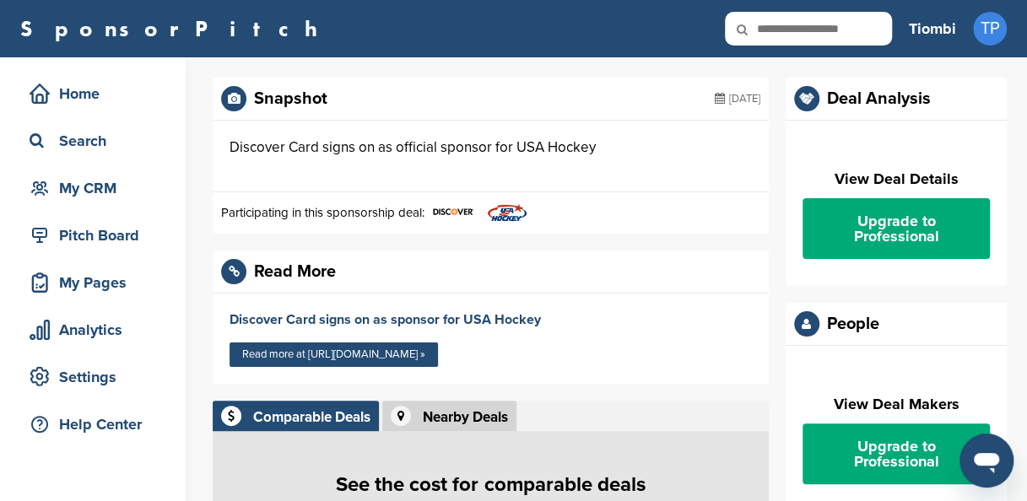
drag, startPoint x: 1025, startPoint y: 140, endPoint x: 1039, endPoint y: 295, distance: 155.8
click at [1026, 295] on html "This website uses cookies to improve your experience. By using the site, you ag…" at bounding box center [513, 250] width 1027 height 501
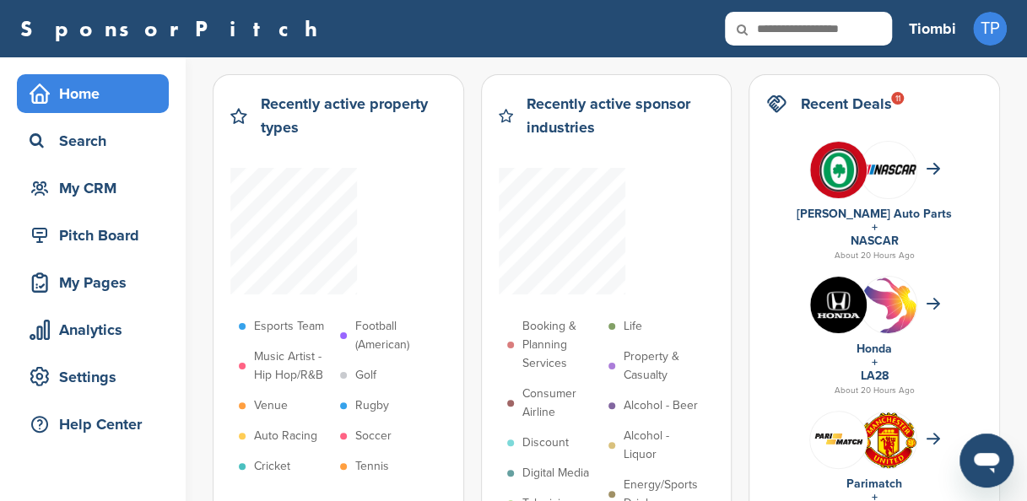
click at [555, 341] on p "Booking & Planning Services" at bounding box center [561, 345] width 78 height 56
click at [554, 343] on p "Booking & Planning Services" at bounding box center [561, 345] width 78 height 56
click at [384, 441] on p "Soccer" at bounding box center [373, 436] width 36 height 19
click at [375, 464] on p "Tennis" at bounding box center [372, 466] width 34 height 19
click at [374, 402] on p "Rugby" at bounding box center [372, 406] width 34 height 19
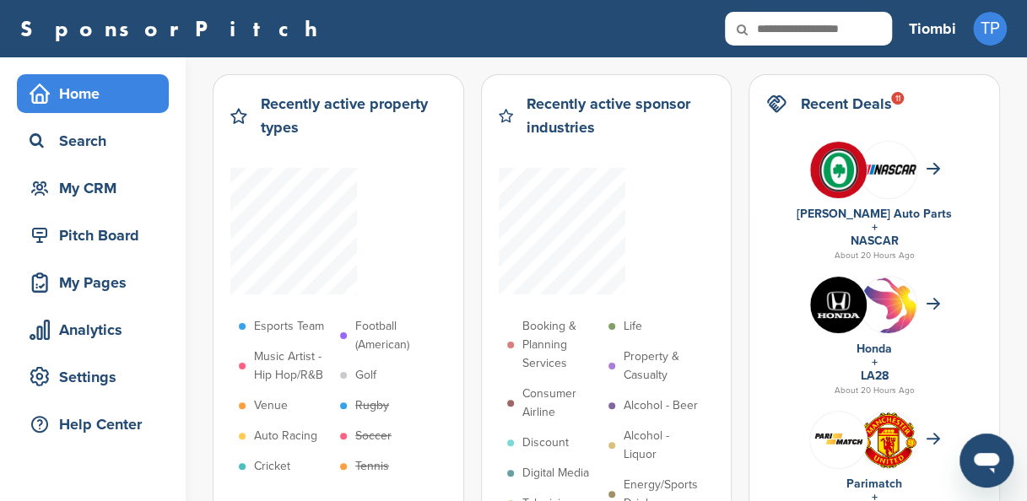
click at [372, 379] on p "Golf" at bounding box center [365, 375] width 21 height 19
click at [372, 343] on p "Football (American)" at bounding box center [394, 335] width 78 height 37
click at [372, 341] on p "Football (American)" at bounding box center [394, 335] width 78 height 37
click at [372, 340] on p "Football (American)" at bounding box center [394, 335] width 78 height 37
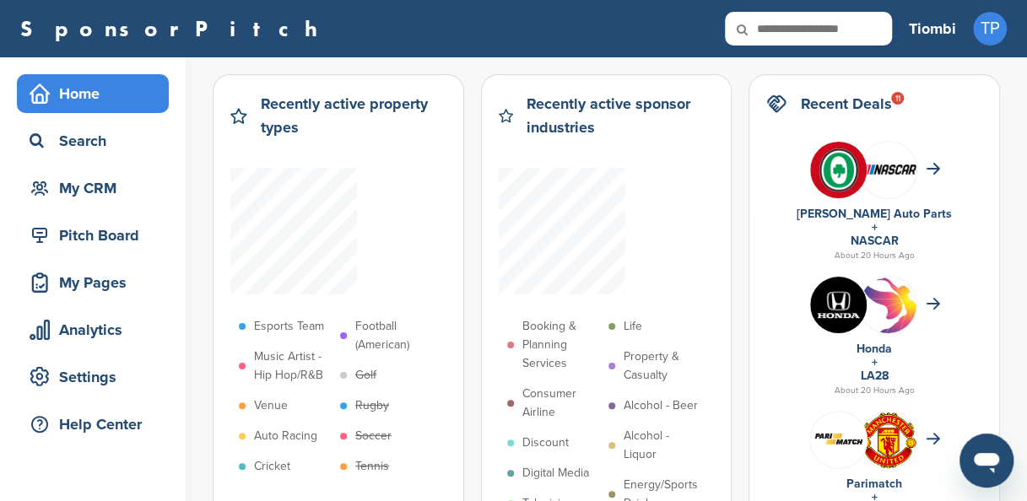
click at [372, 340] on p "Football (American)" at bounding box center [394, 335] width 78 height 37
click at [288, 328] on p "Esports Team" at bounding box center [289, 326] width 70 height 19
click at [282, 329] on p "Esports Team" at bounding box center [289, 326] width 70 height 19
click at [277, 438] on p "Auto Racing" at bounding box center [285, 436] width 63 height 19
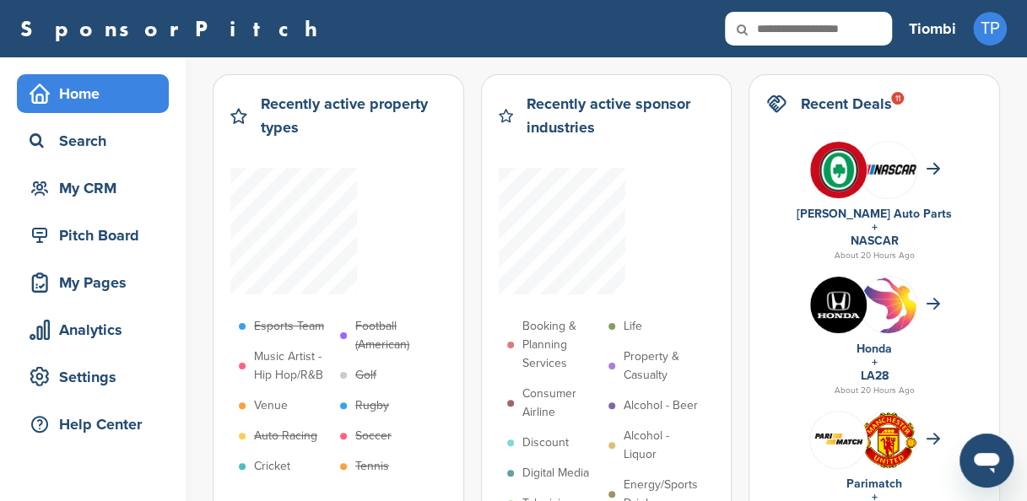
click at [276, 463] on p "Cricket" at bounding box center [272, 466] width 36 height 19
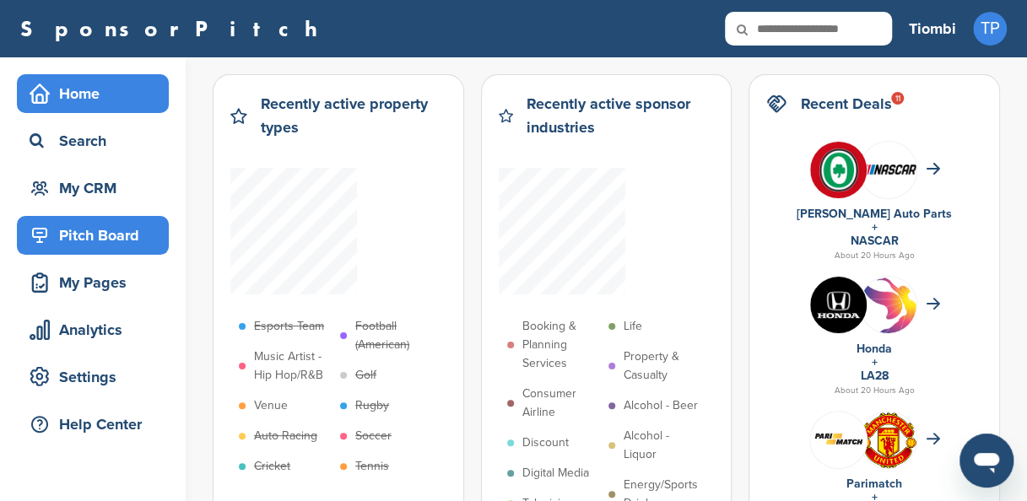
click at [141, 239] on div "Pitch Board" at bounding box center [96, 235] width 143 height 30
